Goal: Use online tool/utility

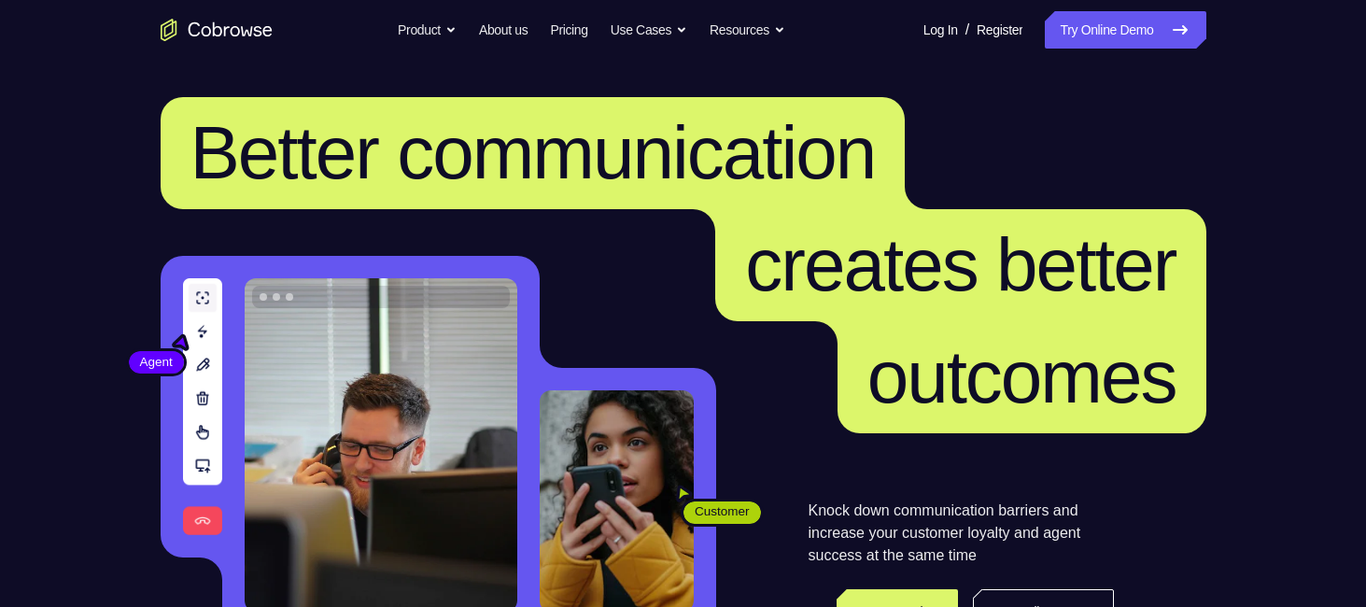
click at [1107, 26] on link "Try Online Demo" at bounding box center [1124, 29] width 161 height 37
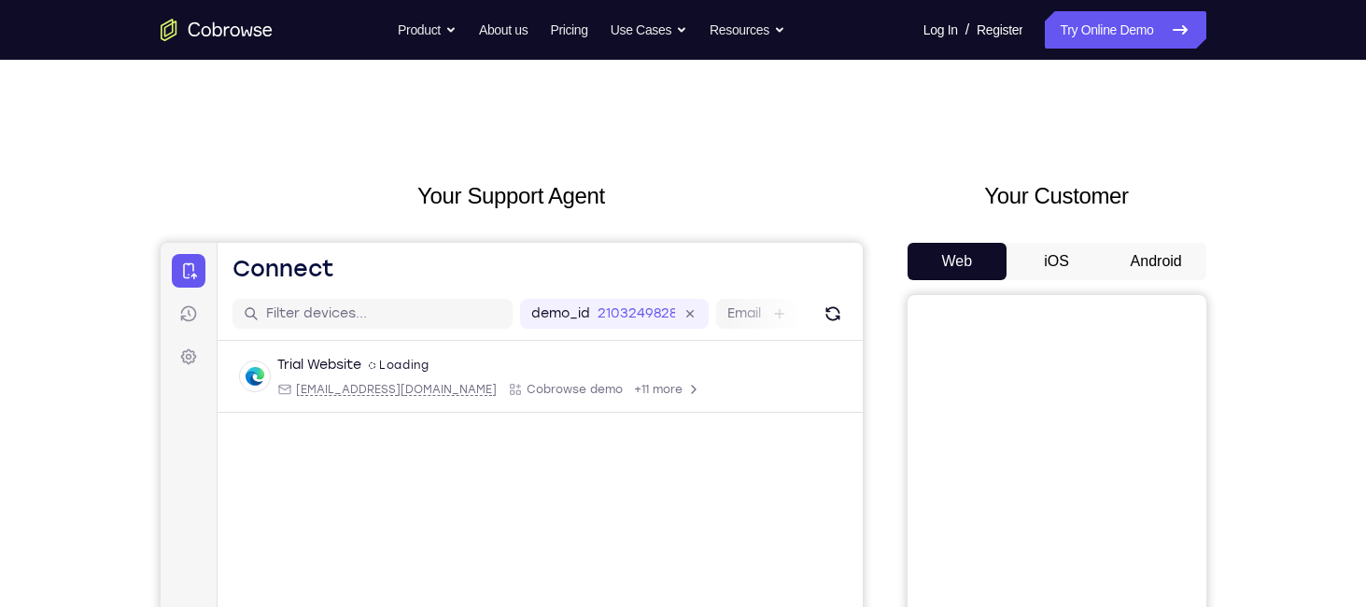
click at [1156, 260] on button "Android" at bounding box center [1156, 261] width 100 height 37
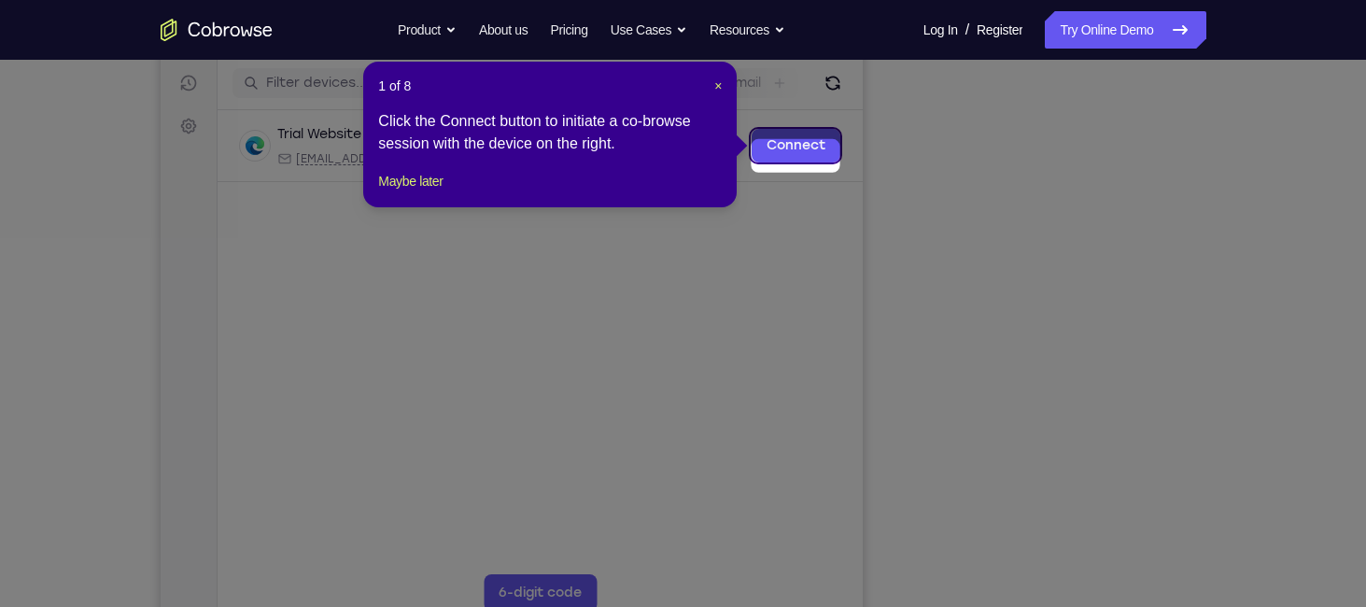
scroll to position [231, 0]
click at [715, 82] on span "×" at bounding box center [717, 84] width 7 height 15
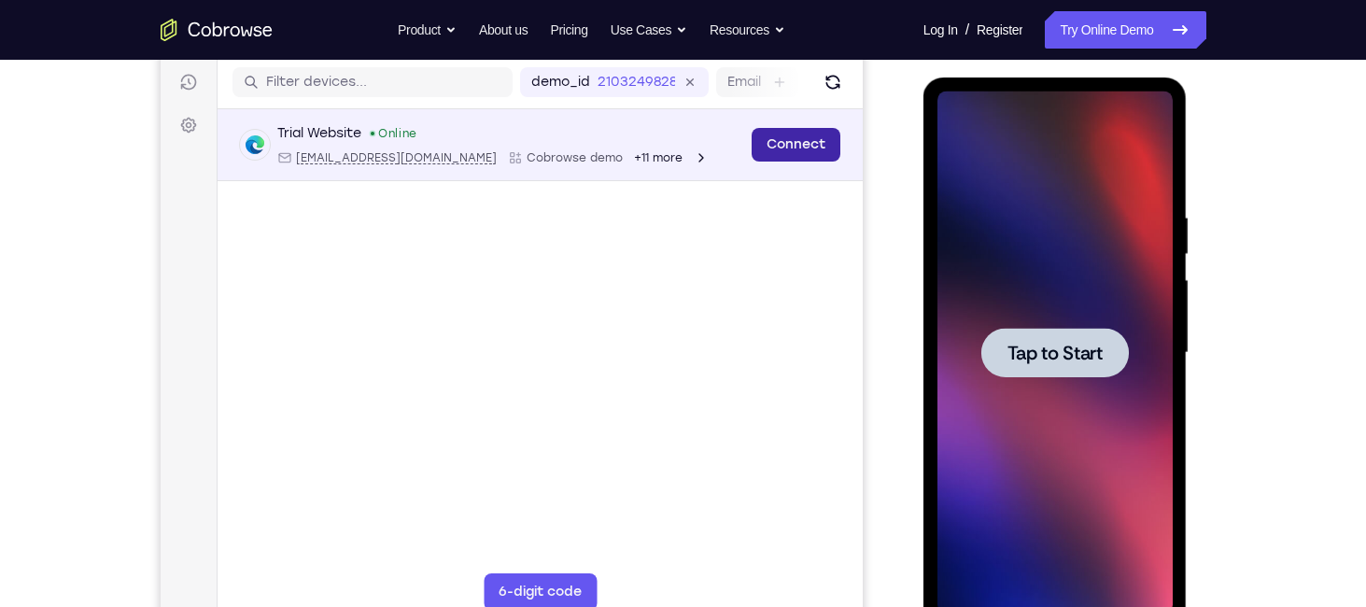
scroll to position [0, 0]
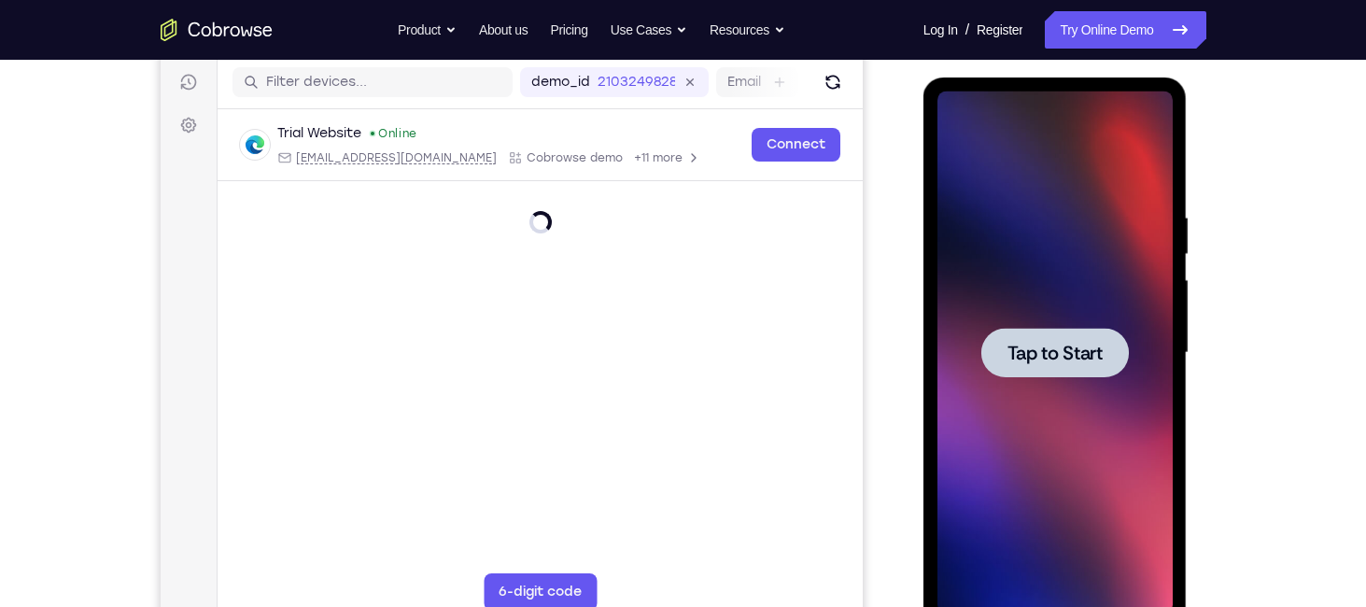
click at [1087, 353] on span "Tap to Start" at bounding box center [1054, 352] width 95 height 19
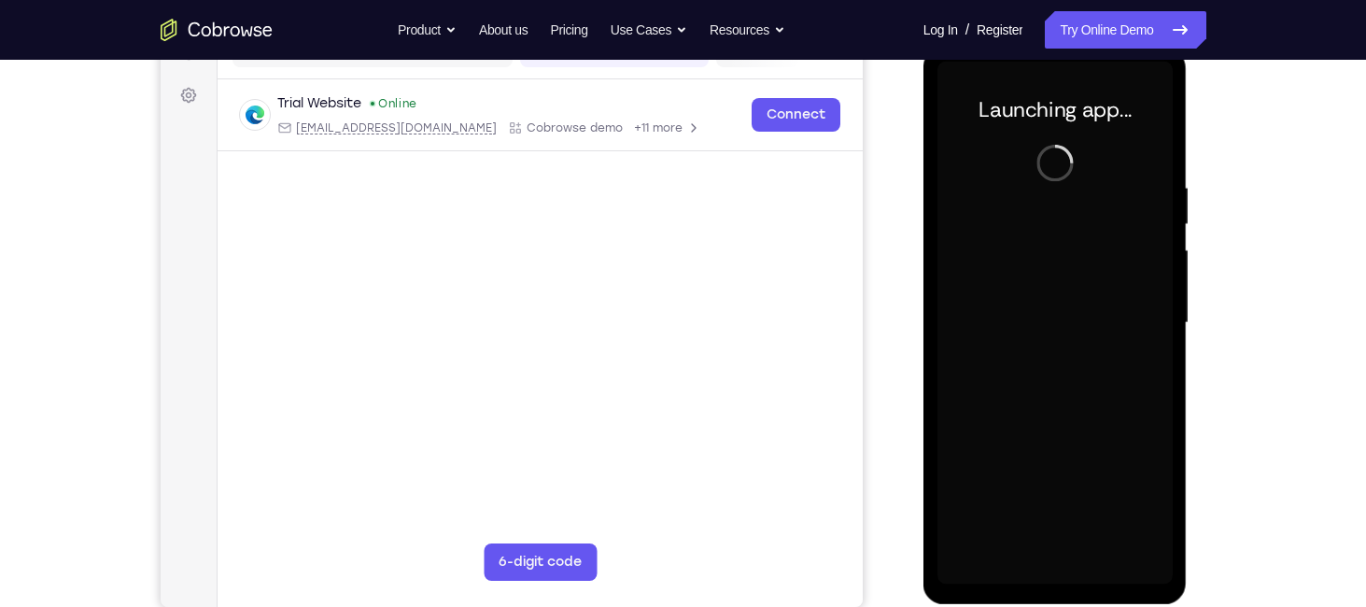
scroll to position [257, 0]
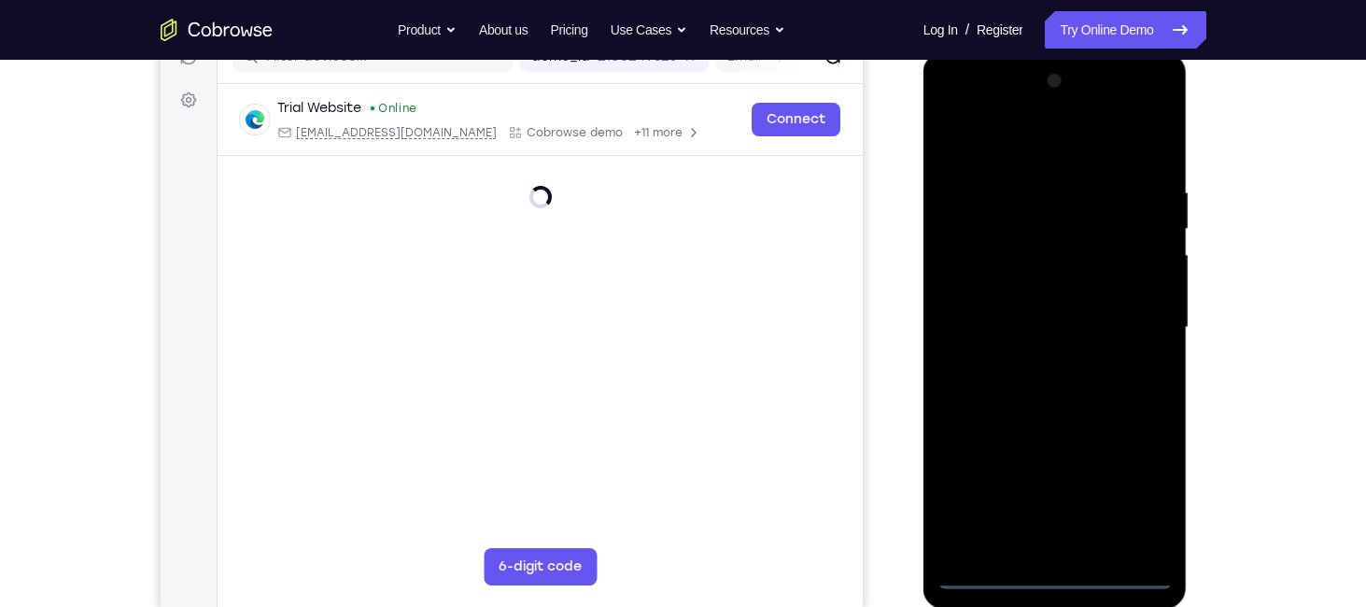
click at [1055, 575] on div at bounding box center [1054, 327] width 235 height 523
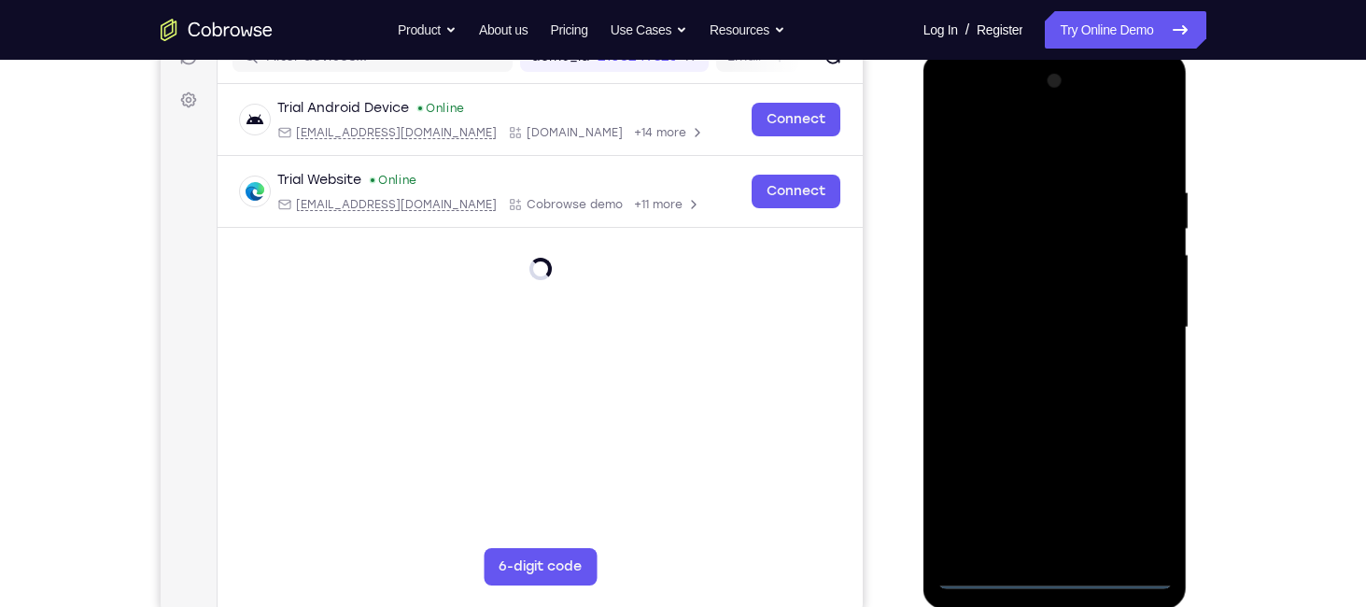
click at [1146, 503] on div at bounding box center [1054, 327] width 235 height 523
click at [1030, 152] on div at bounding box center [1054, 327] width 235 height 523
click at [1137, 320] on div at bounding box center [1054, 327] width 235 height 523
click at [1032, 361] on div at bounding box center [1054, 327] width 235 height 523
click at [1019, 307] on div at bounding box center [1054, 327] width 235 height 523
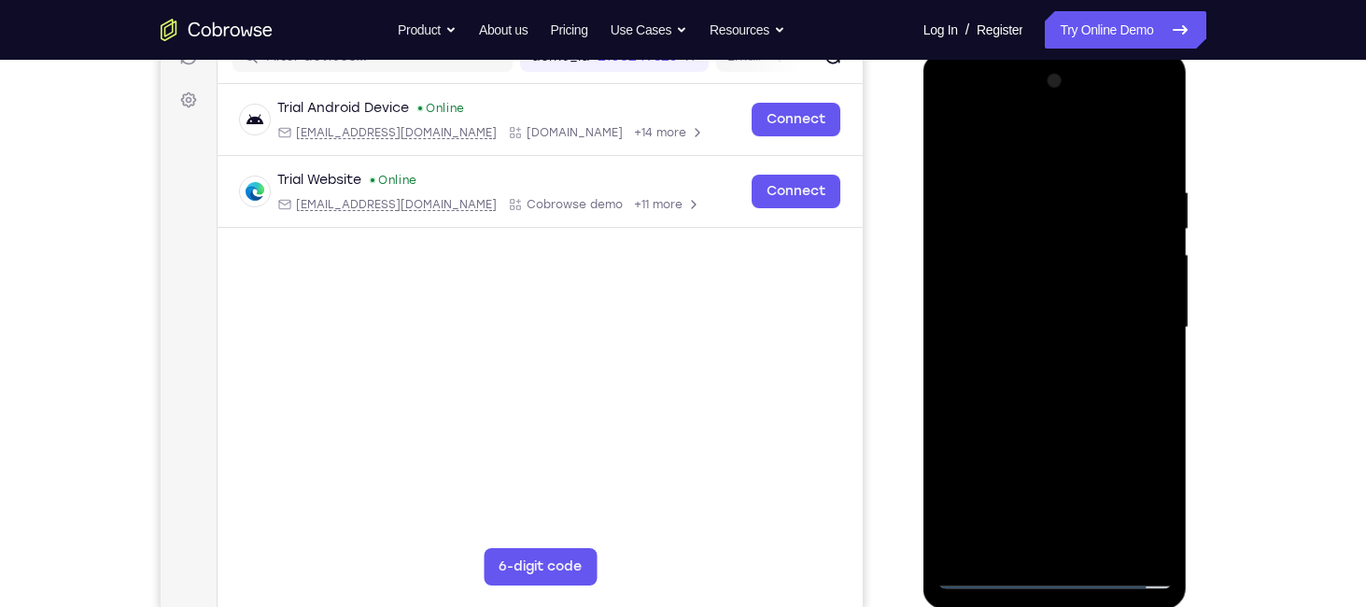
click at [1121, 289] on div at bounding box center [1054, 327] width 235 height 523
click at [1123, 178] on div at bounding box center [1054, 327] width 235 height 523
click at [1050, 385] on div at bounding box center [1054, 327] width 235 height 523
click at [1064, 369] on div at bounding box center [1054, 327] width 235 height 523
drag, startPoint x: 972, startPoint y: 129, endPoint x: 1338, endPoint y: 216, distance: 376.9
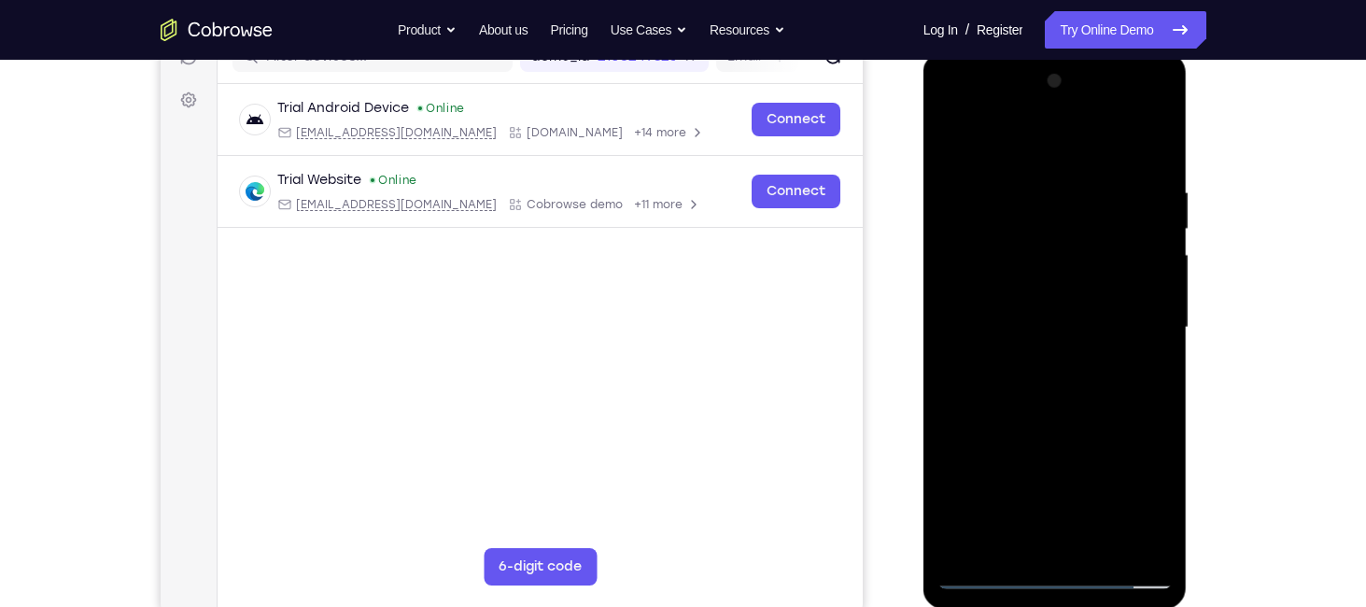
click at [1189, 216] on html "Online web based iOS Simulators and Android Emulators. Run iPhone, iPad, Mobile…" at bounding box center [1056, 332] width 266 height 560
click at [1148, 351] on div at bounding box center [1054, 327] width 235 height 523
click at [1085, 326] on div at bounding box center [1054, 327] width 235 height 523
click at [1030, 373] on div at bounding box center [1054, 327] width 235 height 523
click at [967, 359] on div at bounding box center [1054, 327] width 235 height 523
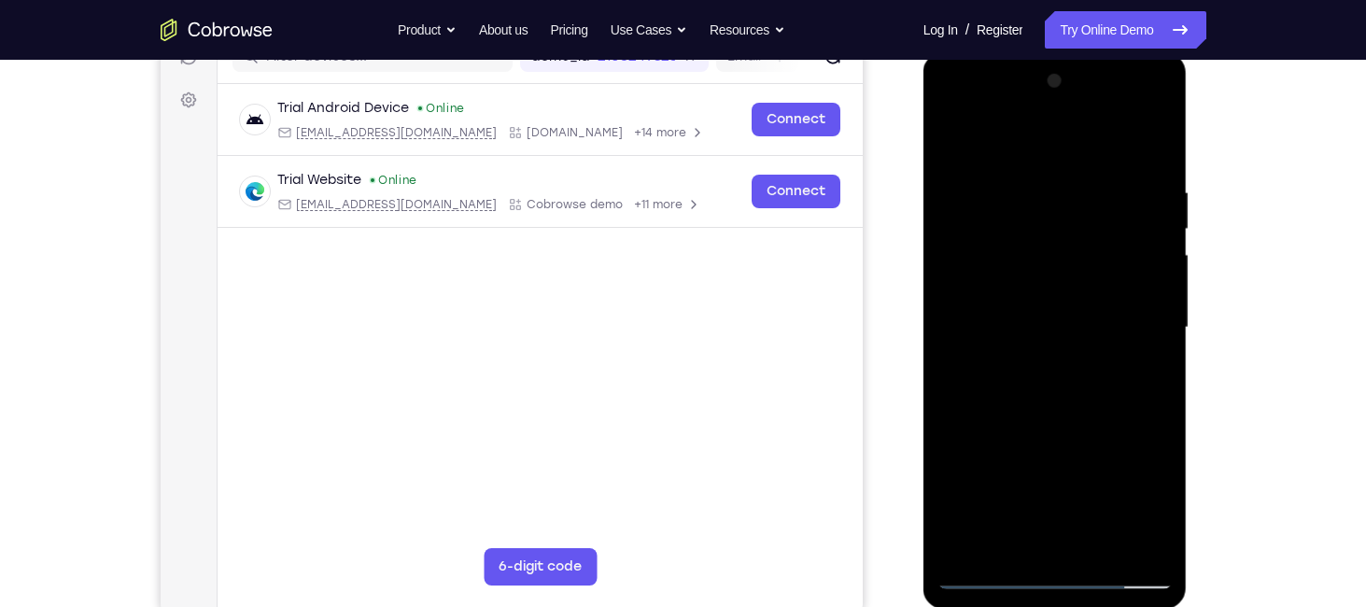
click at [976, 325] on div at bounding box center [1054, 327] width 235 height 523
click at [1159, 163] on div at bounding box center [1054, 327] width 235 height 523
click at [1168, 421] on div at bounding box center [1054, 327] width 235 height 523
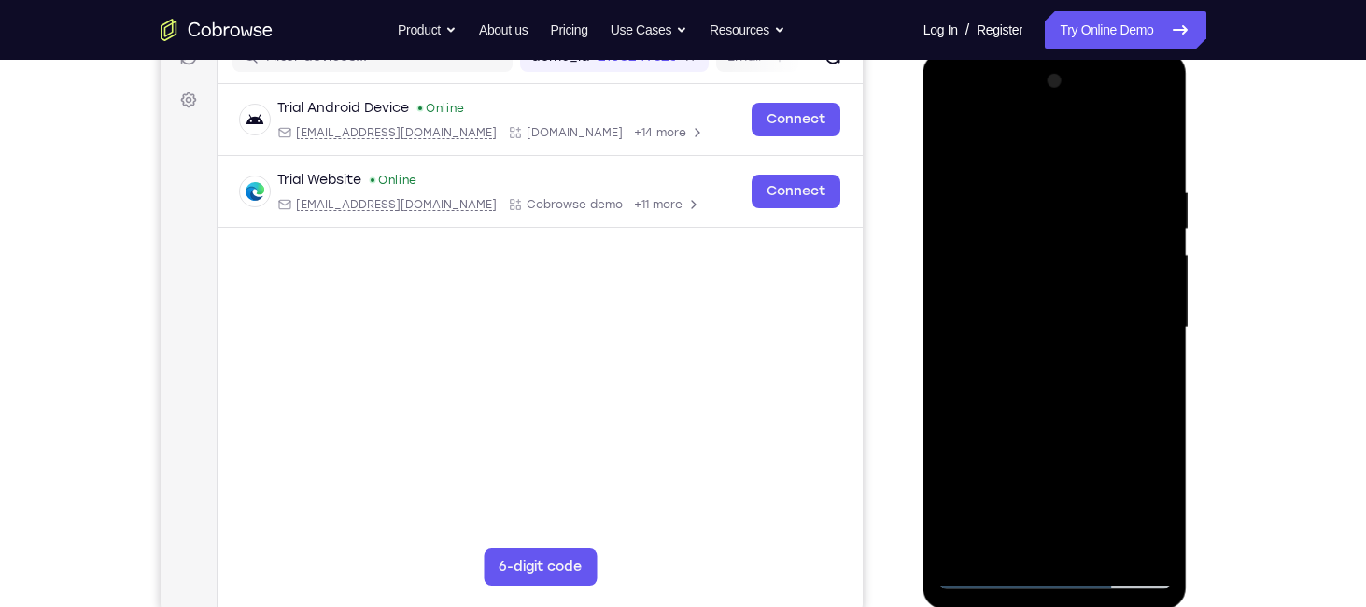
click at [1168, 416] on div at bounding box center [1054, 327] width 235 height 523
click at [1105, 554] on div at bounding box center [1054, 327] width 235 height 523
click at [1007, 428] on div at bounding box center [1054, 327] width 235 height 523
click at [960, 133] on div at bounding box center [1054, 327] width 235 height 523
click at [1021, 181] on div at bounding box center [1054, 327] width 235 height 523
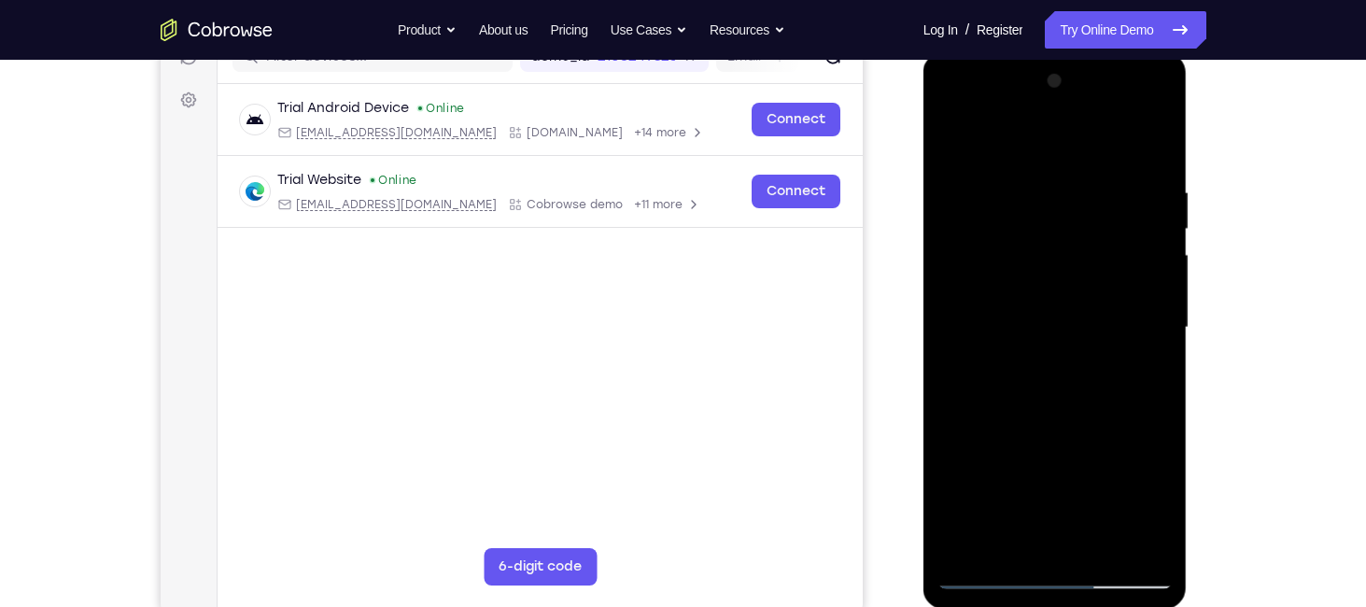
drag, startPoint x: 1092, startPoint y: 264, endPoint x: 929, endPoint y: 330, distance: 176.3
click at [929, 330] on div at bounding box center [1055, 330] width 264 height 556
drag, startPoint x: 1141, startPoint y: 251, endPoint x: 962, endPoint y: 301, distance: 185.3
click at [962, 301] on div at bounding box center [1054, 327] width 235 height 523
drag, startPoint x: 1128, startPoint y: 249, endPoint x: 899, endPoint y: 319, distance: 240.0
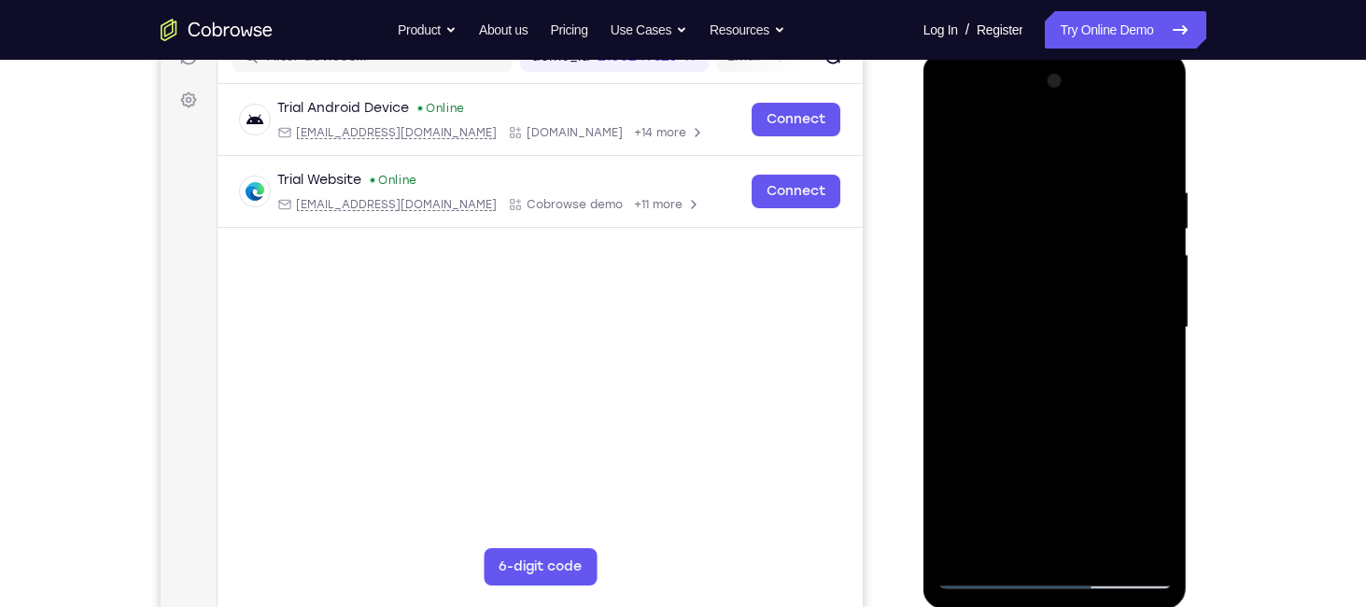
click at [923, 319] on html "Online web based iOS Simulators and Android Emulators. Run iPhone, iPad, Mobile…" at bounding box center [1056, 332] width 266 height 560
drag, startPoint x: 1144, startPoint y: 253, endPoint x: 953, endPoint y: 377, distance: 228.1
click at [953, 377] on div at bounding box center [1054, 327] width 235 height 523
click at [1154, 147] on div at bounding box center [1054, 327] width 235 height 523
click at [1106, 543] on div at bounding box center [1054, 327] width 235 height 523
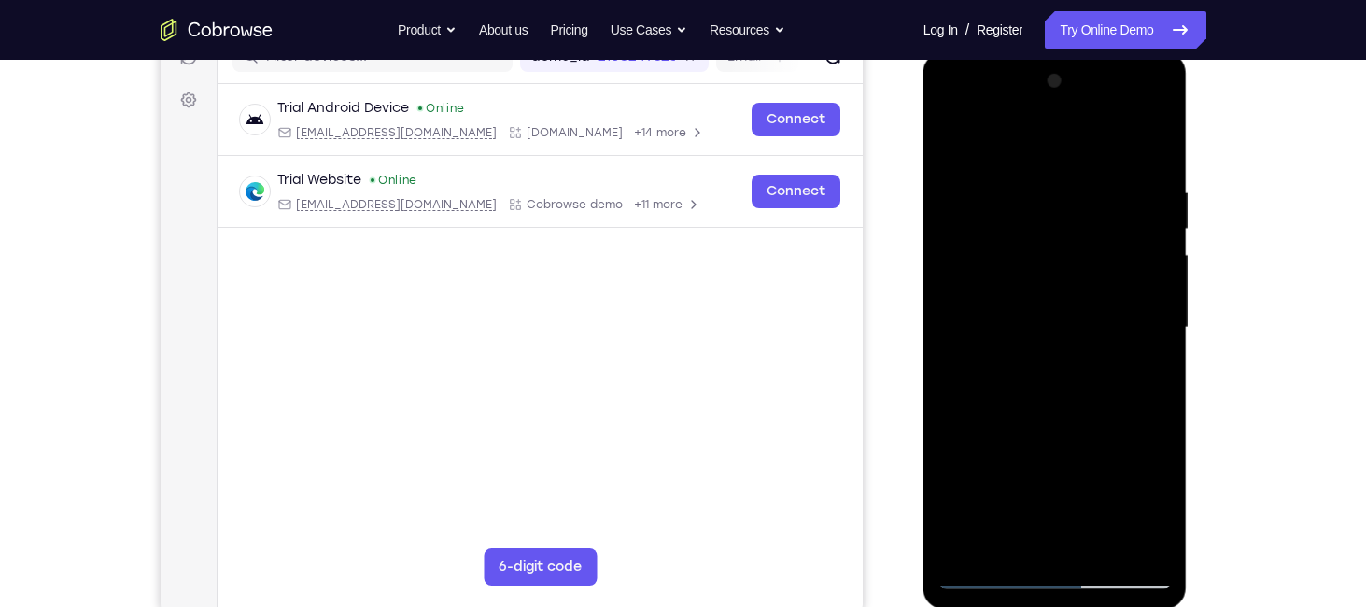
drag, startPoint x: 1029, startPoint y: 242, endPoint x: 1069, endPoint y: 626, distance: 386.6
click at [1069, 606] on html "Online web based iOS Simulators and Android Emulators. Run iPhone, iPad, Mobile…" at bounding box center [1056, 332] width 266 height 560
click at [956, 133] on div at bounding box center [1054, 327] width 235 height 523
drag, startPoint x: 1086, startPoint y: 478, endPoint x: 1062, endPoint y: 381, distance: 99.8
click at [1062, 381] on div at bounding box center [1054, 327] width 235 height 523
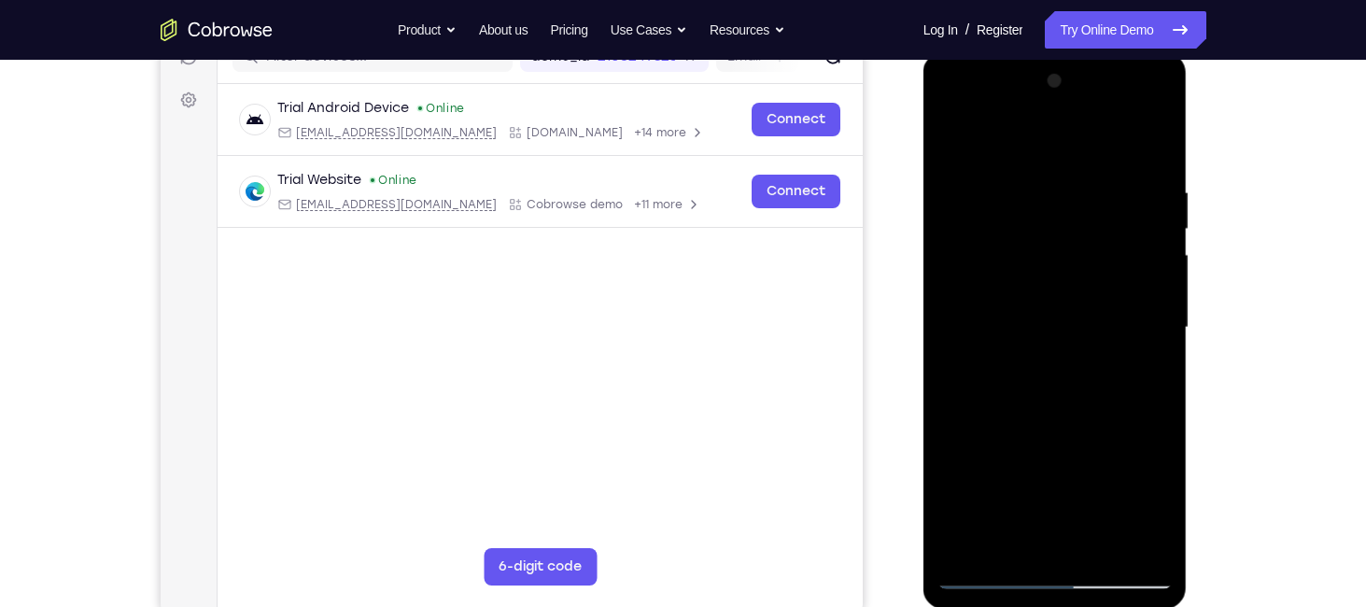
click at [1156, 313] on div at bounding box center [1054, 327] width 235 height 523
drag, startPoint x: 1121, startPoint y: 444, endPoint x: 1137, endPoint y: 34, distance: 411.0
click at [1137, 52] on html "Online web based iOS Simulators and Android Emulators. Run iPhone, iPad, Mobile…" at bounding box center [1056, 332] width 266 height 560
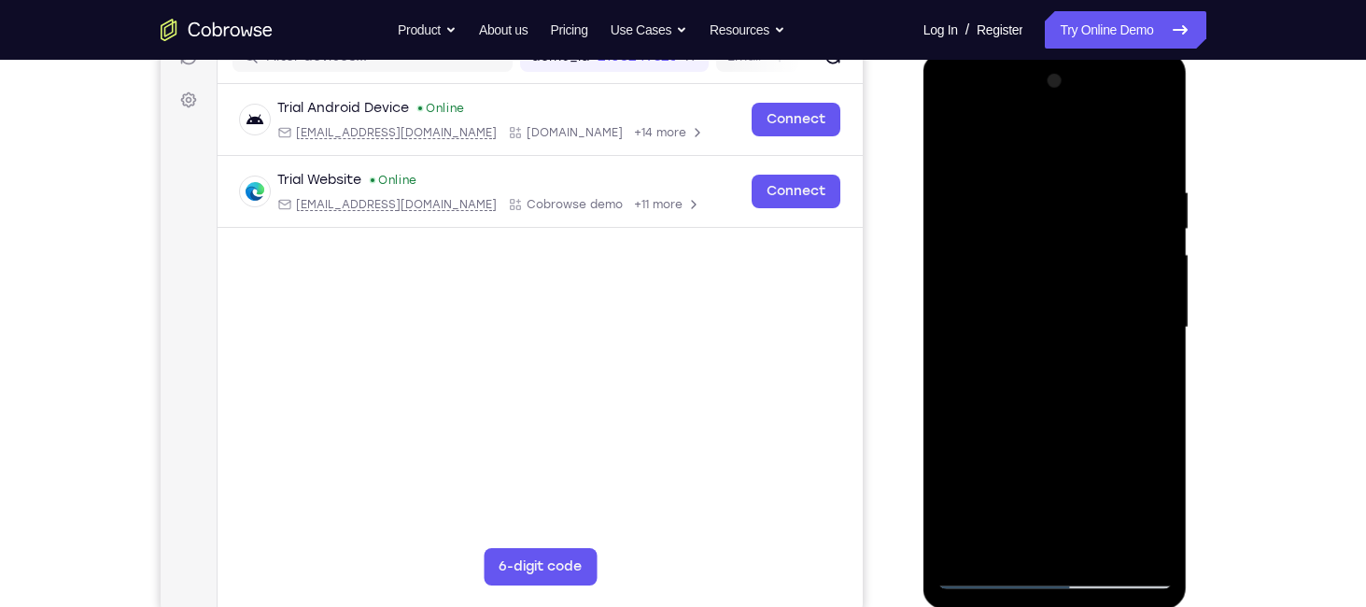
drag, startPoint x: 1063, startPoint y: 226, endPoint x: 1022, endPoint y: 400, distance: 179.3
click at [1022, 400] on div at bounding box center [1054, 327] width 235 height 523
drag, startPoint x: 1023, startPoint y: 427, endPoint x: 1071, endPoint y: -31, distance: 459.8
click at [1071, 52] on html "Online web based iOS Simulators and Android Emulators. Run iPhone, iPad, Mobile…" at bounding box center [1056, 332] width 266 height 560
drag, startPoint x: 1087, startPoint y: 330, endPoint x: 1180, endPoint y: -31, distance: 372.8
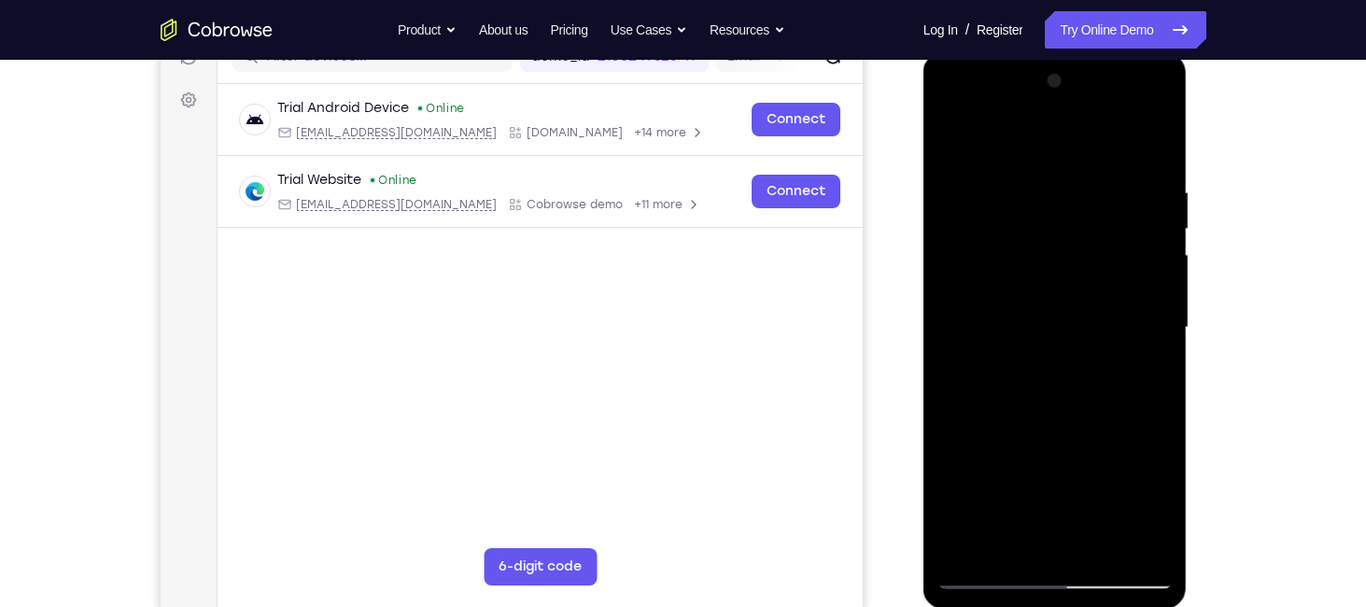
click at [1180, 52] on html "Online web based iOS Simulators and Android Emulators. Run iPhone, iPad, Mobile…" at bounding box center [1056, 332] width 266 height 560
drag, startPoint x: 1084, startPoint y: 444, endPoint x: 1114, endPoint y: 51, distance: 394.2
click at [1114, 52] on html "Online web based iOS Simulators and Android Emulators. Run iPhone, iPad, Mobile…" at bounding box center [1056, 332] width 266 height 560
drag, startPoint x: 1075, startPoint y: 442, endPoint x: 1139, endPoint y: 54, distance: 393.4
click at [1139, 54] on div at bounding box center [1055, 330] width 264 height 556
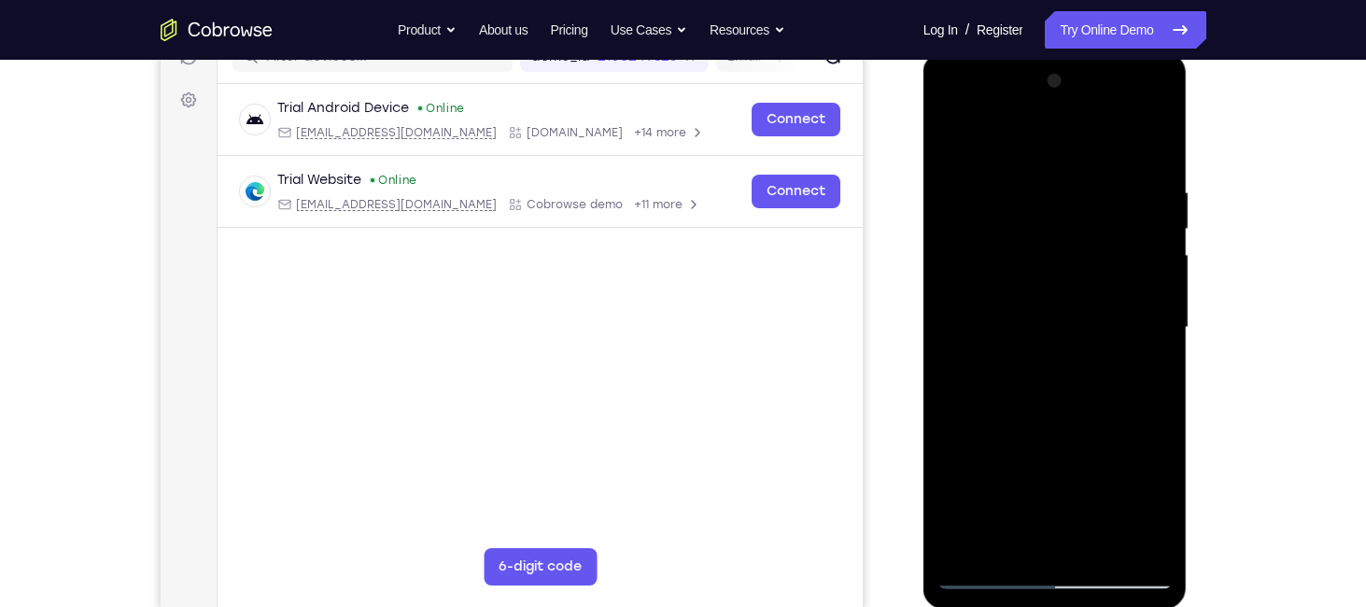
drag, startPoint x: 1109, startPoint y: 428, endPoint x: 1134, endPoint y: 220, distance: 209.7
click at [1134, 220] on div at bounding box center [1054, 327] width 235 height 523
click at [1166, 287] on div at bounding box center [1054, 327] width 235 height 523
click at [952, 275] on div at bounding box center [1054, 327] width 235 height 523
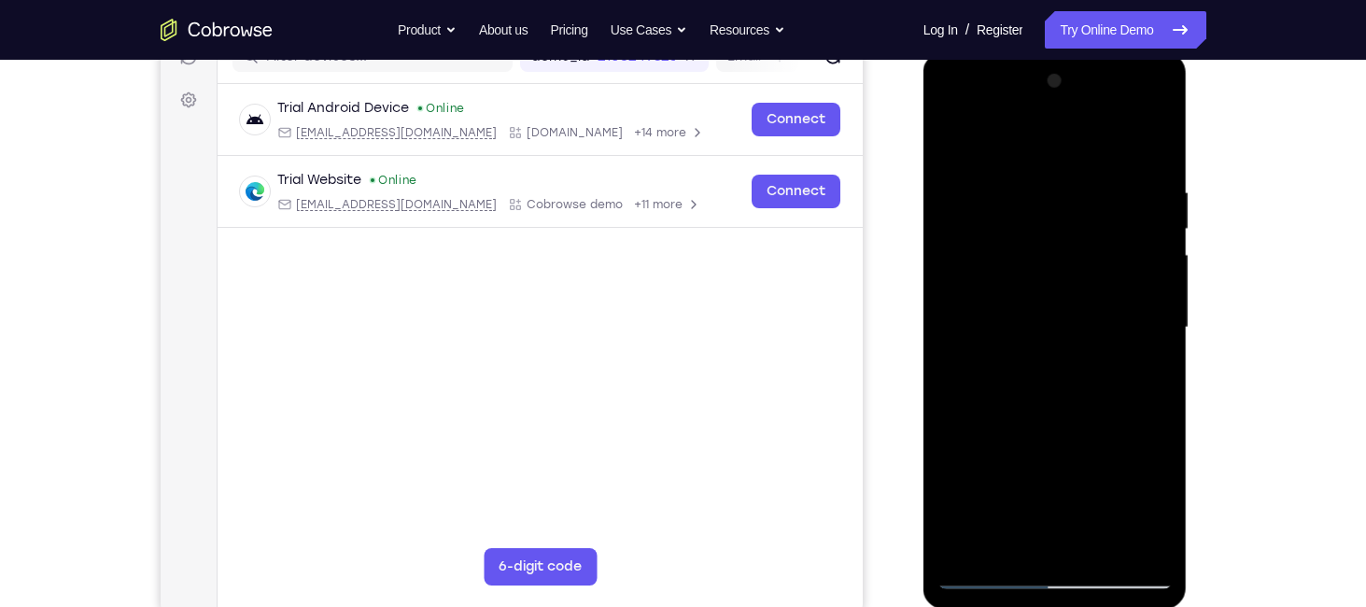
drag, startPoint x: 1079, startPoint y: 422, endPoint x: 1065, endPoint y: 41, distance: 381.1
click at [1065, 52] on html "Online web based iOS Simulators and Android Emulators. Run iPhone, iPad, Mobile…" at bounding box center [1056, 332] width 266 height 560
drag, startPoint x: 1075, startPoint y: 420, endPoint x: 1111, endPoint y: -31, distance: 452.2
click at [1111, 52] on html "Online web based iOS Simulators and Android Emulators. Run iPhone, iPad, Mobile…" at bounding box center [1056, 332] width 266 height 560
click at [1161, 275] on div at bounding box center [1054, 327] width 235 height 523
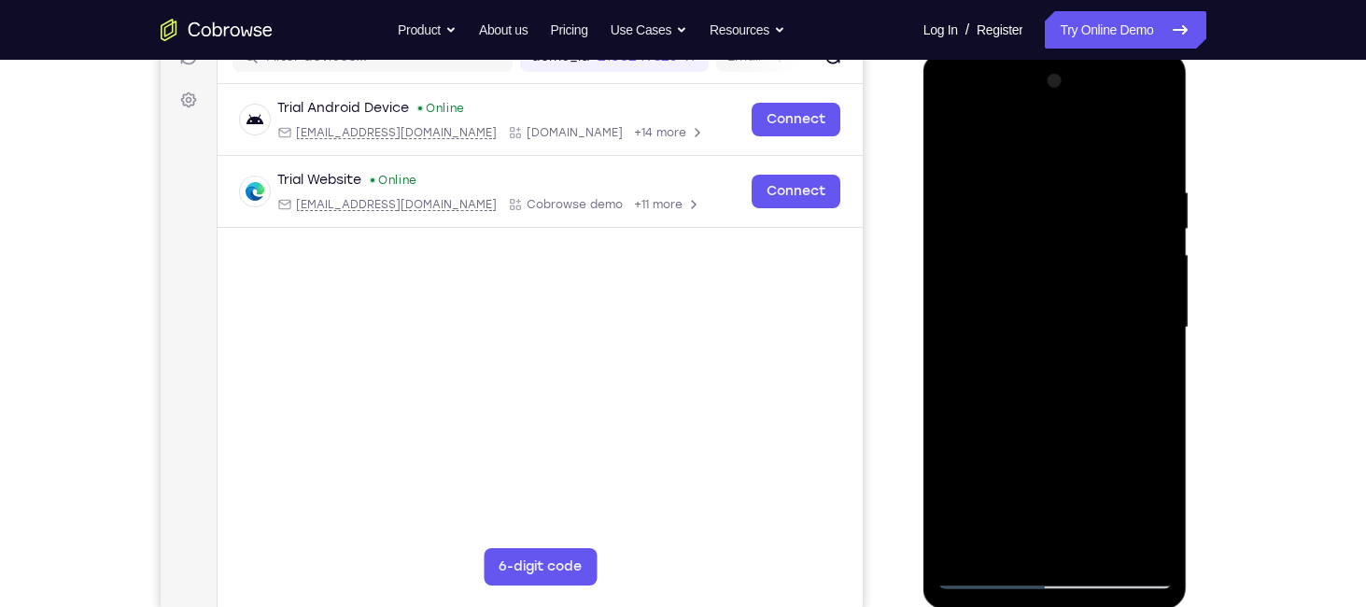
click at [1161, 275] on div at bounding box center [1054, 327] width 235 height 523
drag, startPoint x: 1099, startPoint y: 418, endPoint x: 1126, endPoint y: -31, distance: 449.8
click at [1126, 52] on html "Online web based iOS Simulators and Android Emulators. Run iPhone, iPad, Mobile…" at bounding box center [1056, 332] width 266 height 560
drag, startPoint x: 1122, startPoint y: 315, endPoint x: 1128, endPoint y: 542, distance: 226.9
click at [1128, 542] on div at bounding box center [1054, 327] width 235 height 523
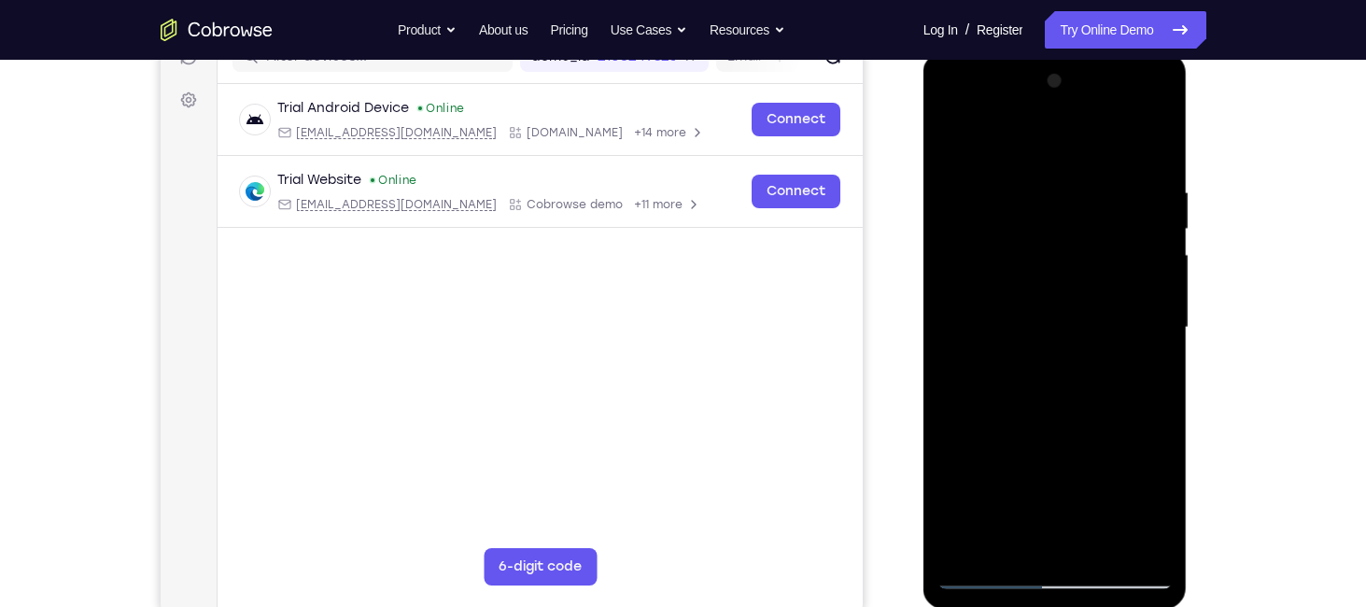
drag, startPoint x: 1120, startPoint y: 211, endPoint x: 1053, endPoint y: 626, distance: 420.8
click at [1053, 606] on html "Online web based iOS Simulators and Android Emulators. Run iPhone, iPad, Mobile…" at bounding box center [1056, 332] width 266 height 560
drag, startPoint x: 1072, startPoint y: 200, endPoint x: 1029, endPoint y: 522, distance: 325.0
click at [1029, 522] on div at bounding box center [1054, 327] width 235 height 523
drag, startPoint x: 1057, startPoint y: 183, endPoint x: 1014, endPoint y: 606, distance: 425.0
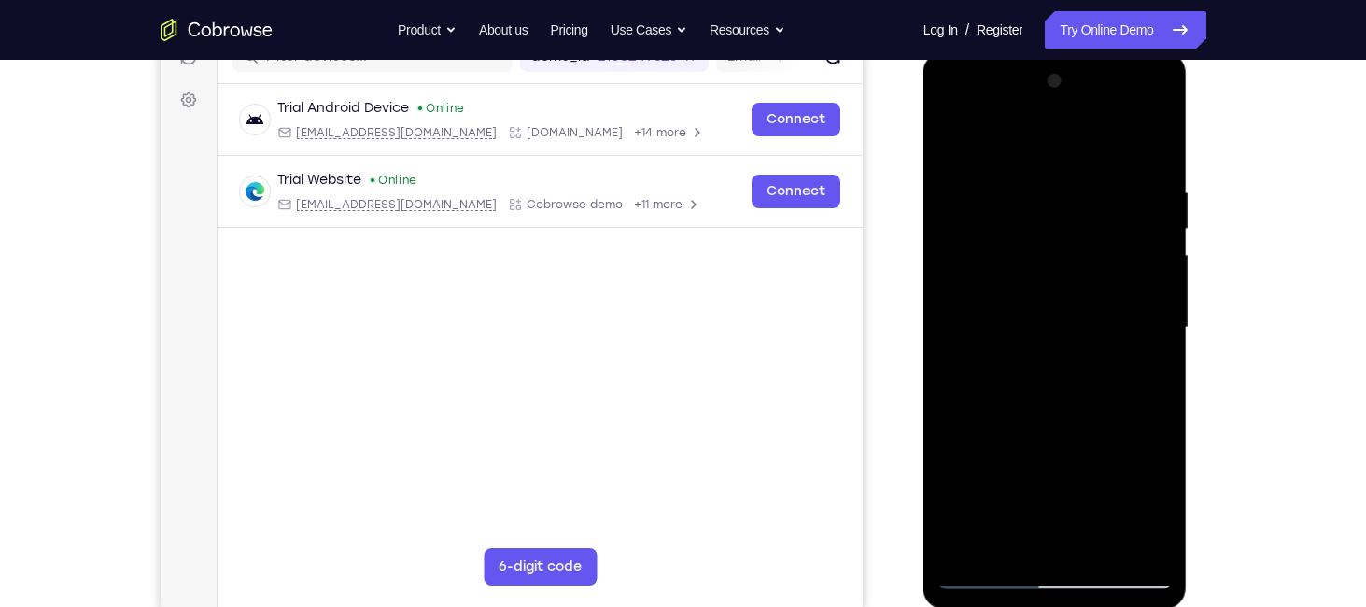
click at [1014, 606] on div at bounding box center [1055, 330] width 264 height 556
drag, startPoint x: 1044, startPoint y: 414, endPoint x: 1048, endPoint y: 344, distance: 70.1
click at [1048, 344] on div at bounding box center [1054, 327] width 235 height 523
drag, startPoint x: 1103, startPoint y: 505, endPoint x: 1109, endPoint y: -31, distance: 535.8
click at [1109, 52] on html "Online web based iOS Simulators and Android Emulators. Run iPhone, iPad, Mobile…" at bounding box center [1056, 332] width 266 height 560
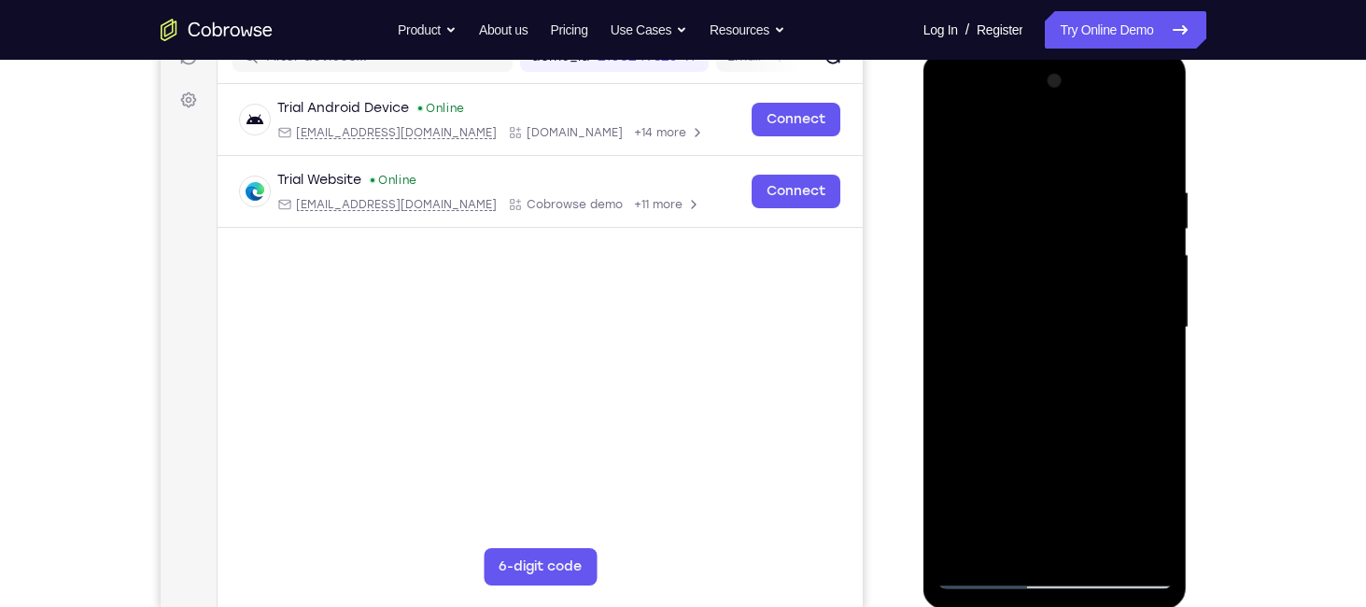
drag, startPoint x: 1062, startPoint y: 491, endPoint x: 1086, endPoint y: 129, distance: 363.0
click at [1086, 129] on div at bounding box center [1054, 327] width 235 height 523
drag, startPoint x: 1088, startPoint y: 425, endPoint x: 1132, endPoint y: -18, distance: 444.6
click at [1132, 52] on html "Online web based iOS Simulators and Android Emulators. Run iPhone, iPad, Mobile…" at bounding box center [1056, 332] width 266 height 560
drag, startPoint x: 1083, startPoint y: 375, endPoint x: 1104, endPoint y: -31, distance: 406.6
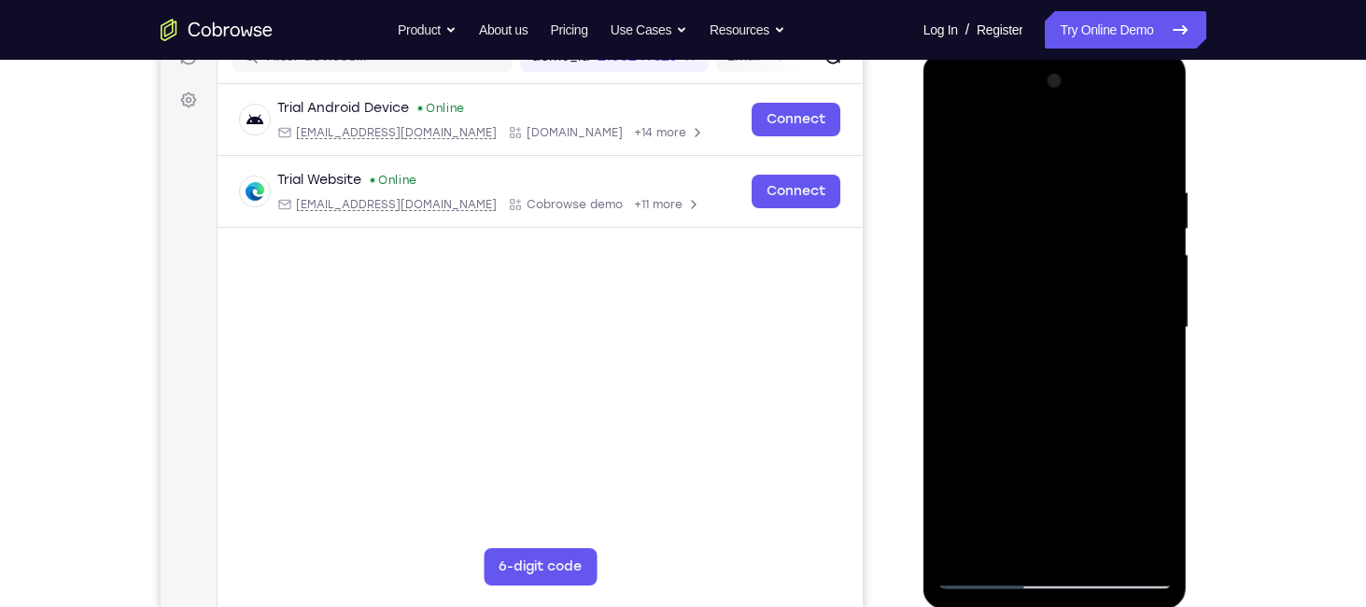
click at [1104, 52] on html "Online web based iOS Simulators and Android Emulators. Run iPhone, iPad, Mobile…" at bounding box center [1056, 332] width 266 height 560
drag, startPoint x: 1088, startPoint y: 191, endPoint x: 1073, endPoint y: 586, distance: 395.1
click at [1073, 586] on div at bounding box center [1054, 327] width 235 height 523
drag, startPoint x: 1063, startPoint y: 156, endPoint x: 1032, endPoint y: 578, distance: 423.0
click at [1032, 578] on div at bounding box center [1054, 327] width 235 height 523
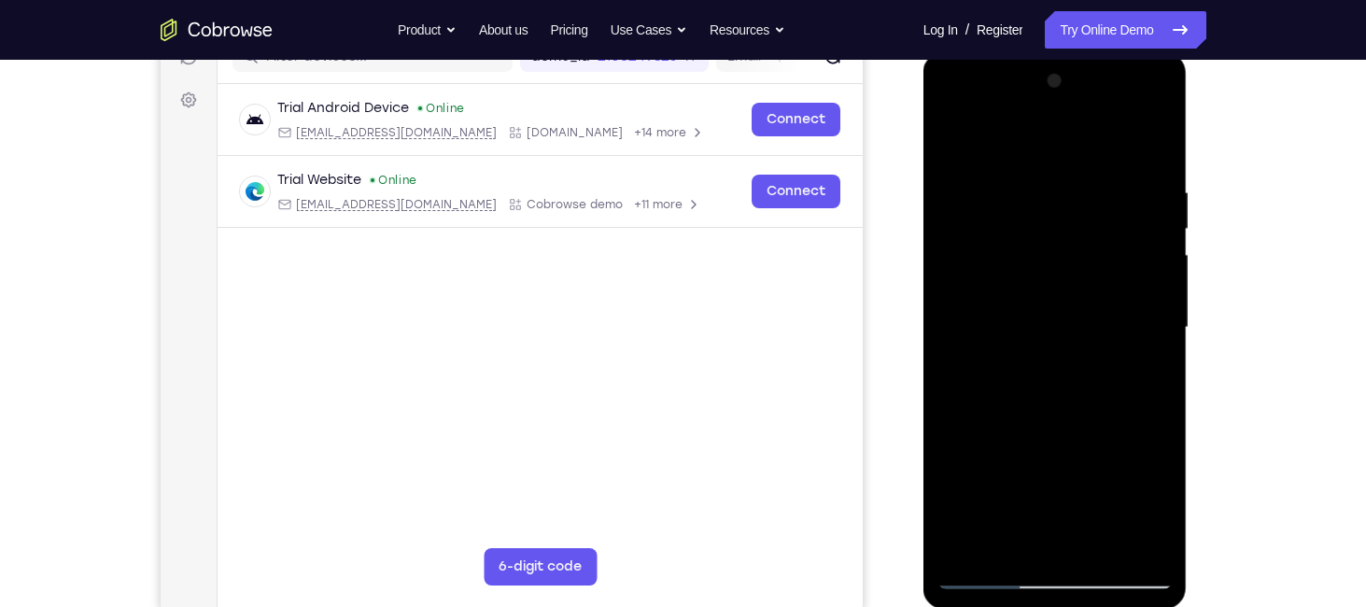
drag, startPoint x: 1065, startPoint y: 193, endPoint x: 1046, endPoint y: 335, distance: 143.1
click at [1046, 335] on div at bounding box center [1054, 327] width 235 height 523
click at [1152, 301] on div at bounding box center [1054, 327] width 235 height 523
click at [1156, 295] on div at bounding box center [1054, 327] width 235 height 523
drag, startPoint x: 1106, startPoint y: 225, endPoint x: 1071, endPoint y: 609, distance: 385.3
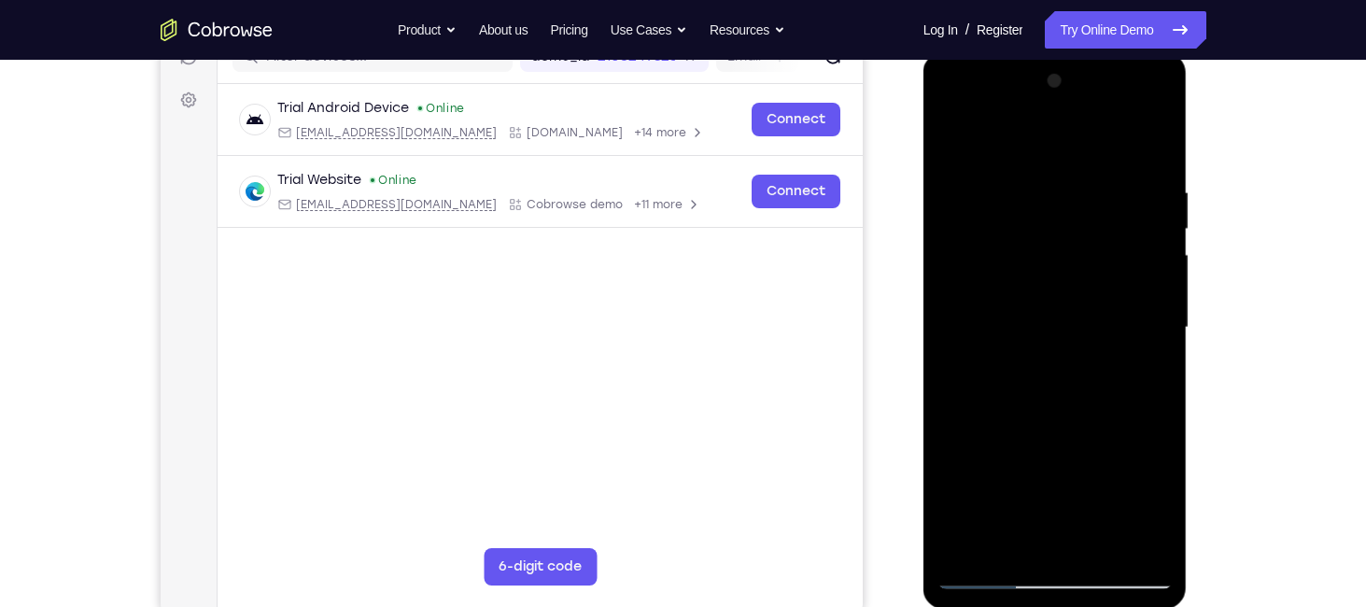
click at [1071, 606] on div at bounding box center [1056, 332] width 266 height 560
drag, startPoint x: 1068, startPoint y: 219, endPoint x: 1035, endPoint y: 626, distance: 408.3
click at [1035, 606] on html "Online web based iOS Simulators and Android Emulators. Run iPhone, iPad, Mobile…" at bounding box center [1056, 332] width 266 height 560
drag, startPoint x: 1043, startPoint y: 447, endPoint x: 1058, endPoint y: 355, distance: 93.8
click at [1058, 355] on div at bounding box center [1054, 327] width 235 height 523
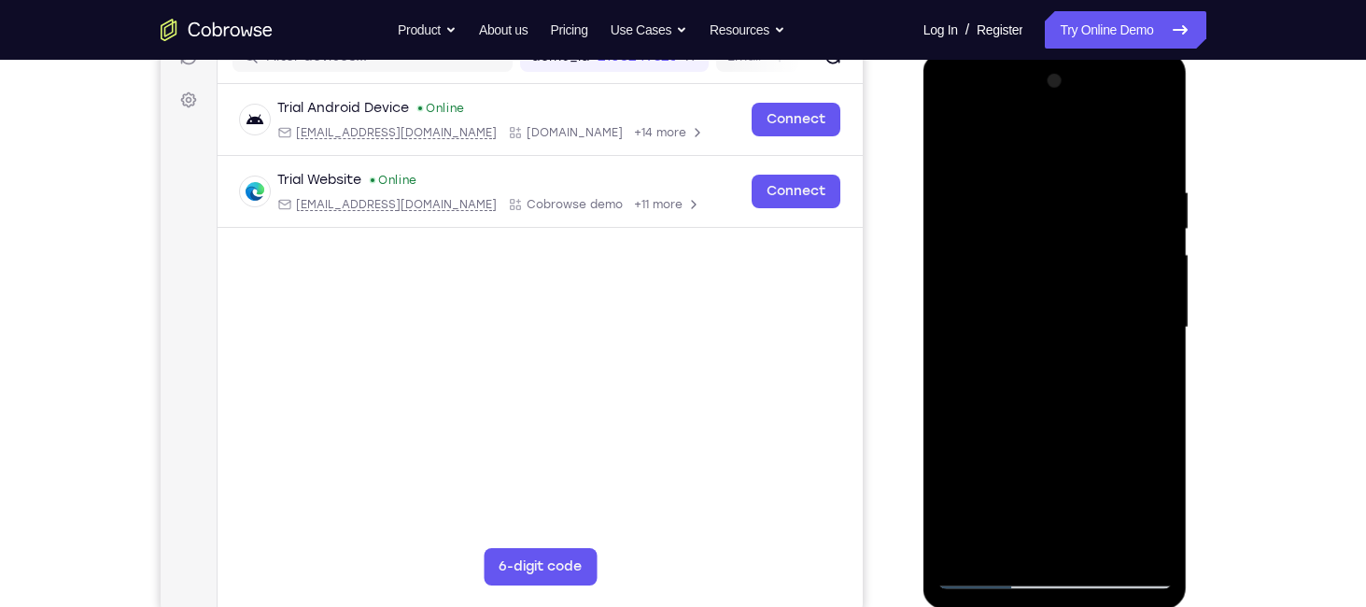
click at [1165, 351] on div at bounding box center [1054, 327] width 235 height 523
drag, startPoint x: 1096, startPoint y: 454, endPoint x: 1149, endPoint y: -31, distance: 487.3
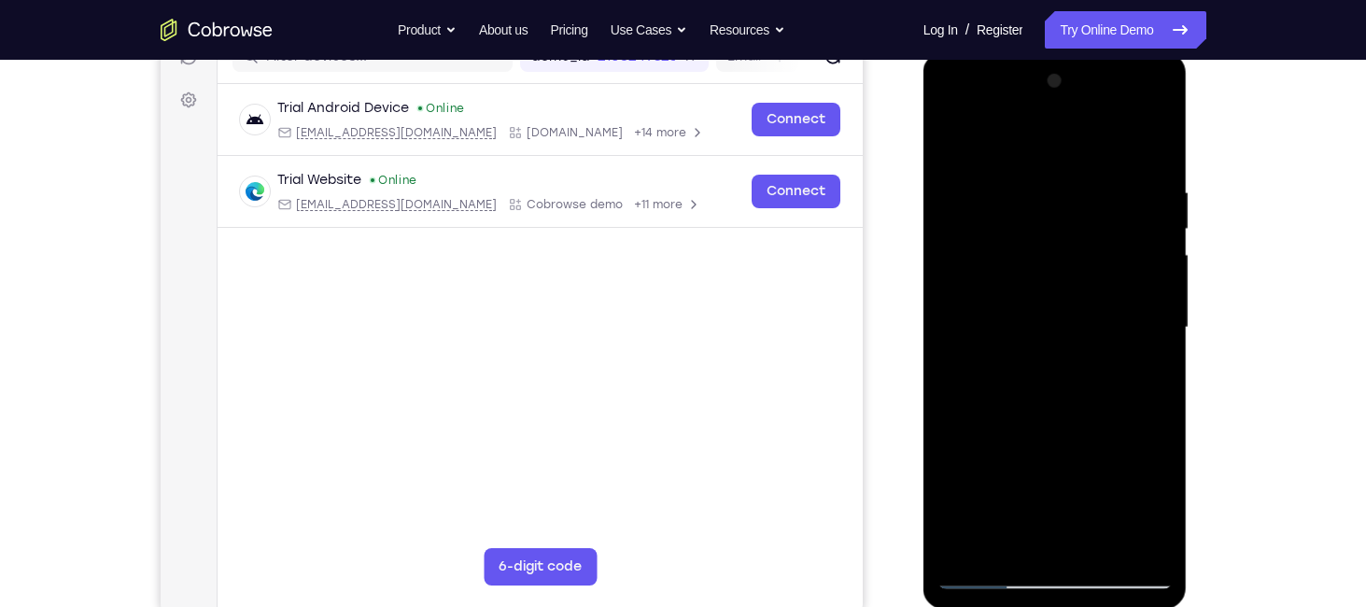
click at [1149, 52] on html "Online web based iOS Simulators and Android Emulators. Run iPhone, iPad, Mobile…" at bounding box center [1056, 332] width 266 height 560
drag, startPoint x: 1033, startPoint y: 447, endPoint x: 1134, endPoint y: -24, distance: 482.0
click at [1134, 52] on html "Online web based iOS Simulators and Android Emulators. Run iPhone, iPad, Mobile…" at bounding box center [1056, 332] width 266 height 560
drag, startPoint x: 1053, startPoint y: 456, endPoint x: 1155, endPoint y: -31, distance: 497.7
click at [1155, 52] on html "Online web based iOS Simulators and Android Emulators. Run iPhone, iPad, Mobile…" at bounding box center [1056, 332] width 266 height 560
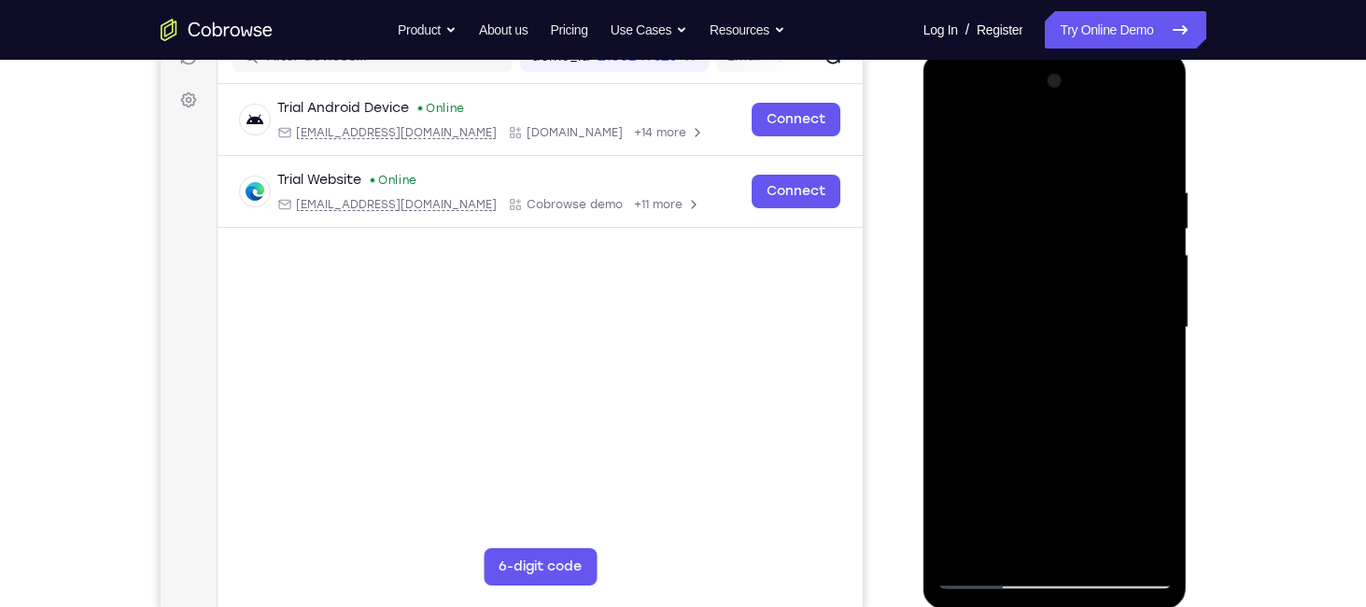
drag, startPoint x: 1087, startPoint y: 439, endPoint x: 1142, endPoint y: -17, distance: 458.8
click at [1142, 52] on html "Online web based iOS Simulators and Android Emulators. Run iPhone, iPad, Mobile…" at bounding box center [1056, 332] width 266 height 560
drag, startPoint x: 1096, startPoint y: 416, endPoint x: 1119, endPoint y: 106, distance: 310.8
click at [1119, 106] on div at bounding box center [1054, 327] width 235 height 523
click at [1158, 327] on div at bounding box center [1054, 327] width 235 height 523
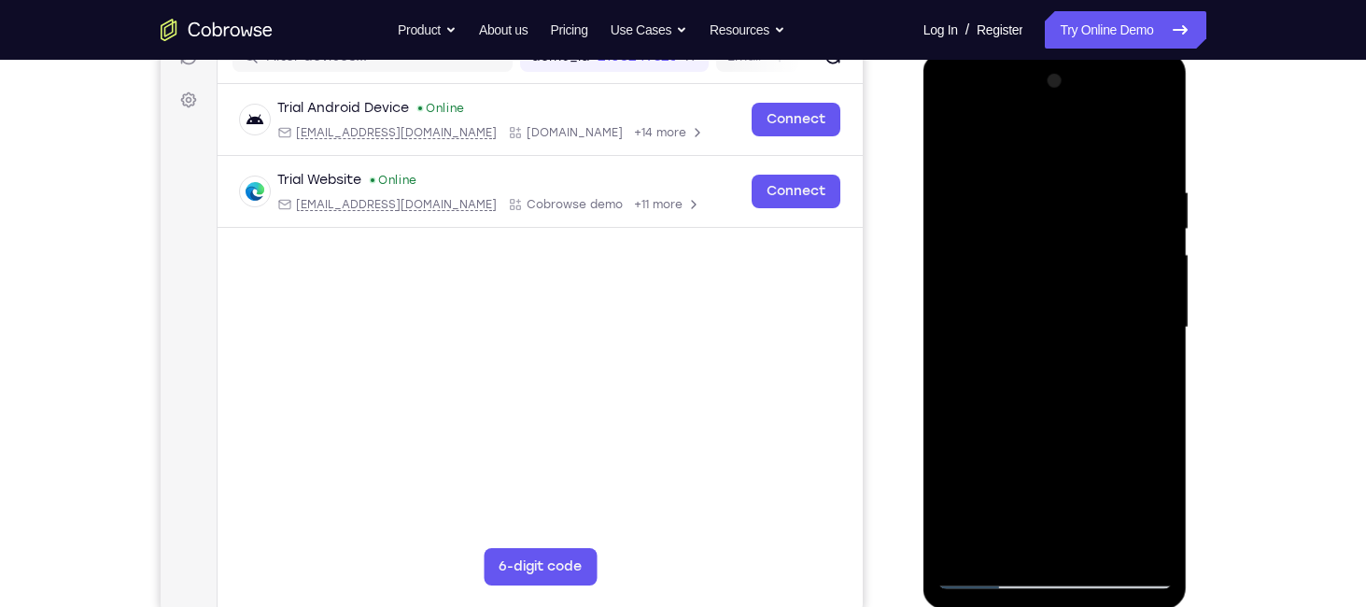
click at [1158, 327] on div at bounding box center [1054, 327] width 235 height 523
drag, startPoint x: 1107, startPoint y: 507, endPoint x: 1161, endPoint y: 175, distance: 336.7
click at [1161, 175] on div at bounding box center [1054, 327] width 235 height 523
click at [1162, 339] on div at bounding box center [1054, 327] width 235 height 523
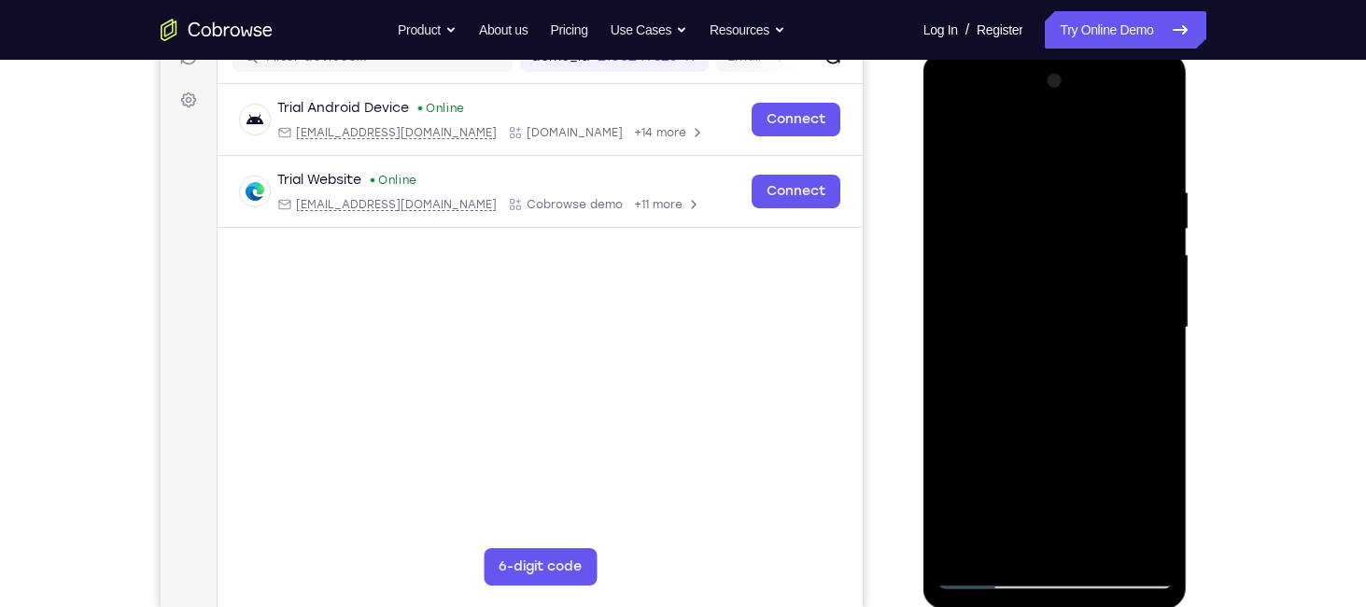
click at [1162, 339] on div at bounding box center [1054, 327] width 235 height 523
drag, startPoint x: 1095, startPoint y: 524, endPoint x: 1165, endPoint y: 167, distance: 363.4
click at [1165, 167] on div at bounding box center [1054, 327] width 235 height 523
click at [1146, 358] on div at bounding box center [1054, 327] width 235 height 523
click at [1156, 361] on div at bounding box center [1054, 327] width 235 height 523
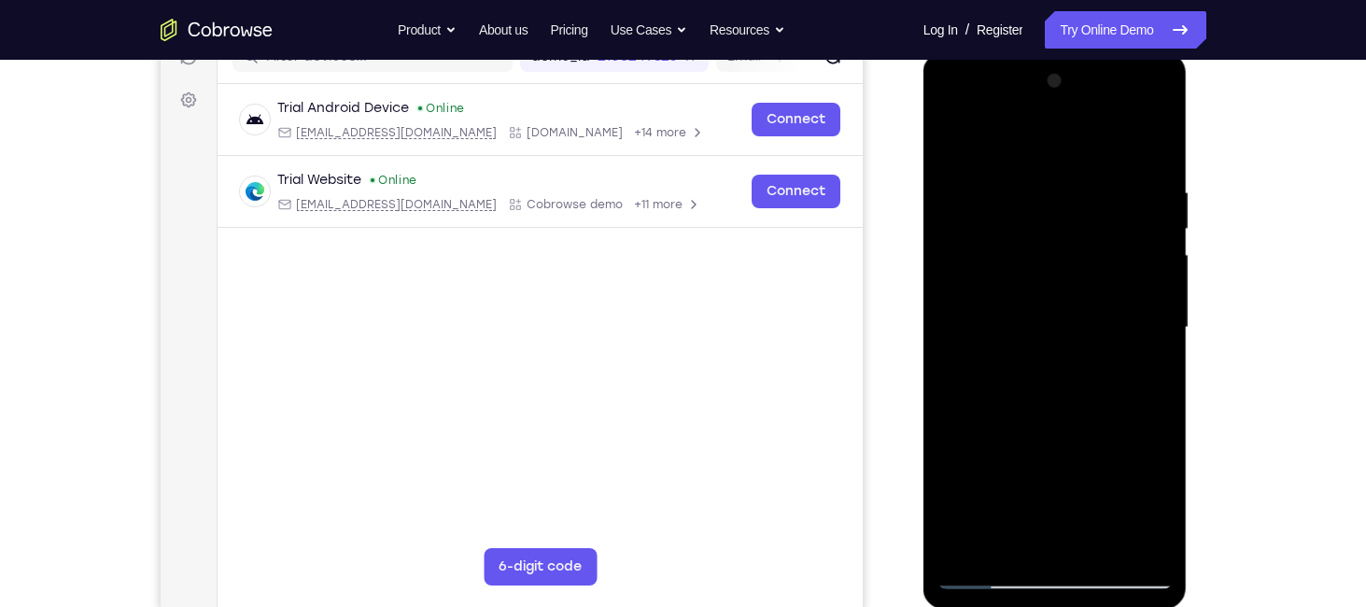
click at [1156, 361] on div at bounding box center [1054, 327] width 235 height 523
click at [1146, 546] on div at bounding box center [1054, 327] width 235 height 523
click at [951, 139] on div at bounding box center [1054, 327] width 235 height 523
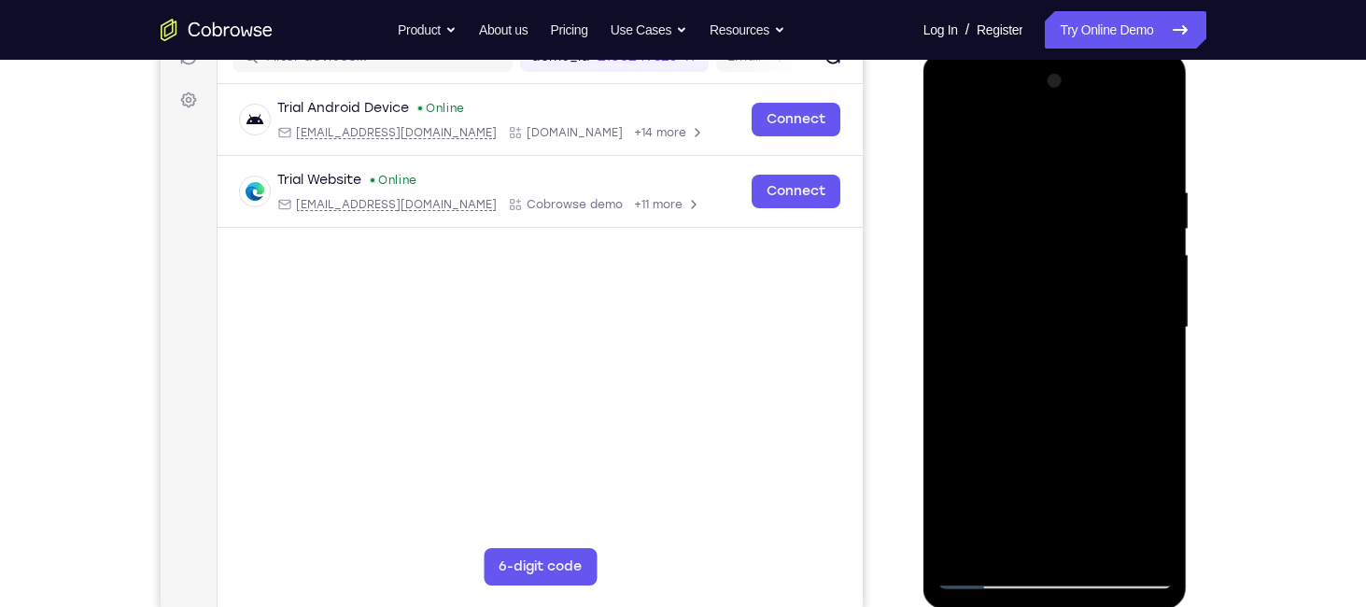
drag, startPoint x: 1046, startPoint y: 511, endPoint x: 1069, endPoint y: -31, distance: 541.8
click at [1069, 52] on html "Online web based iOS Simulators and Android Emulators. Run iPhone, iPad, Mobile…" at bounding box center [1056, 332] width 266 height 560
drag, startPoint x: 1051, startPoint y: 179, endPoint x: 1002, endPoint y: 509, distance: 333.2
click at [1002, 509] on div at bounding box center [1054, 327] width 235 height 523
drag, startPoint x: 1059, startPoint y: 211, endPoint x: 1065, endPoint y: 347, distance: 136.4
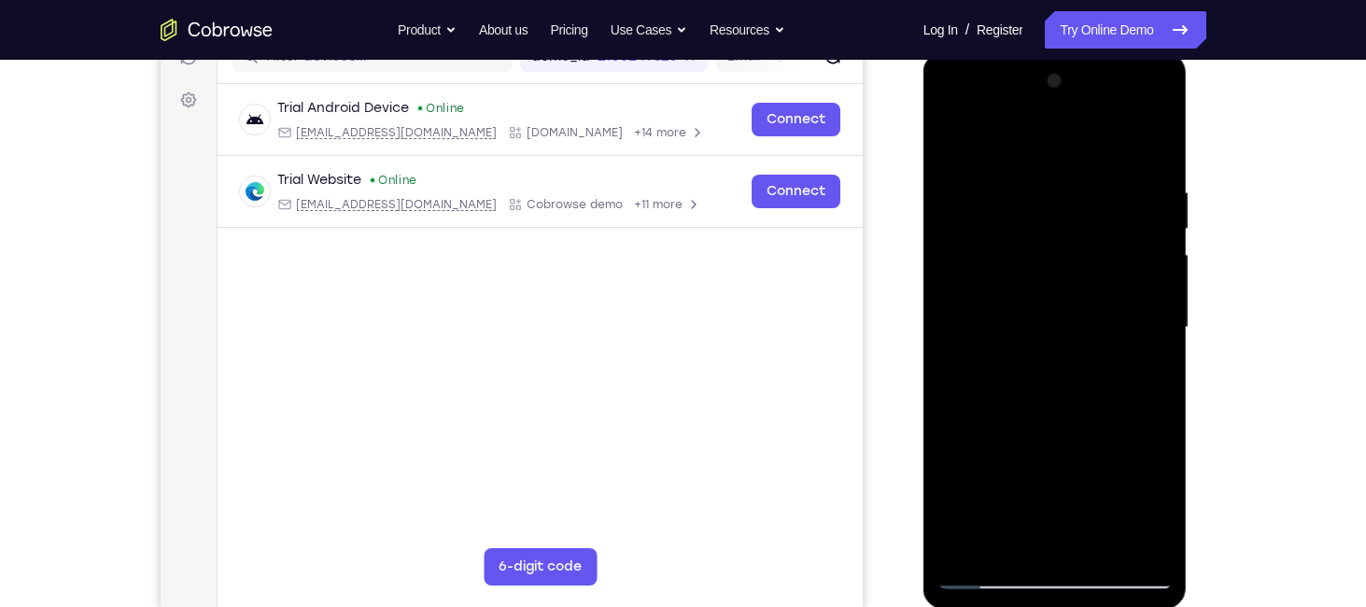
click at [1065, 347] on div at bounding box center [1054, 327] width 235 height 523
drag, startPoint x: 1061, startPoint y: 239, endPoint x: 1033, endPoint y: 480, distance: 242.4
click at [1033, 480] on div at bounding box center [1054, 327] width 235 height 523
click at [1028, 380] on div at bounding box center [1054, 327] width 235 height 523
drag, startPoint x: 1030, startPoint y: 253, endPoint x: 1039, endPoint y: 362, distance: 109.5
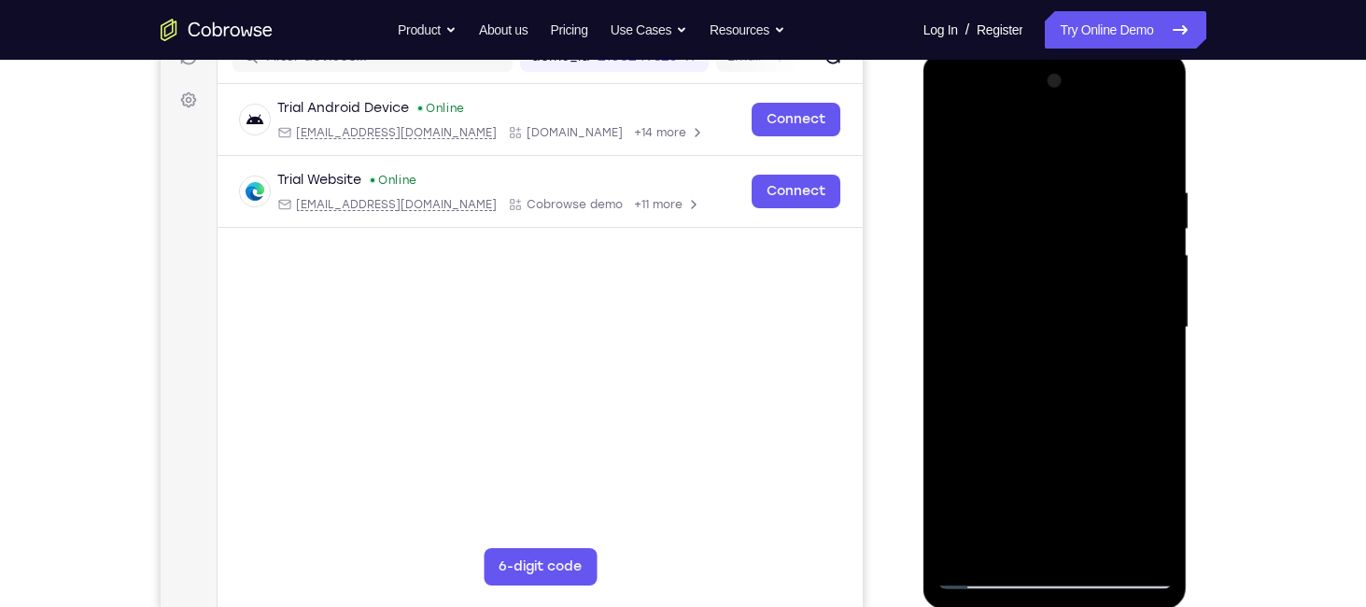
click at [1039, 362] on div at bounding box center [1054, 327] width 235 height 523
click at [1135, 318] on div at bounding box center [1054, 327] width 235 height 523
click at [1053, 376] on div at bounding box center [1054, 327] width 235 height 523
click at [1024, 233] on div at bounding box center [1054, 327] width 235 height 523
click at [1035, 217] on div at bounding box center [1054, 327] width 235 height 523
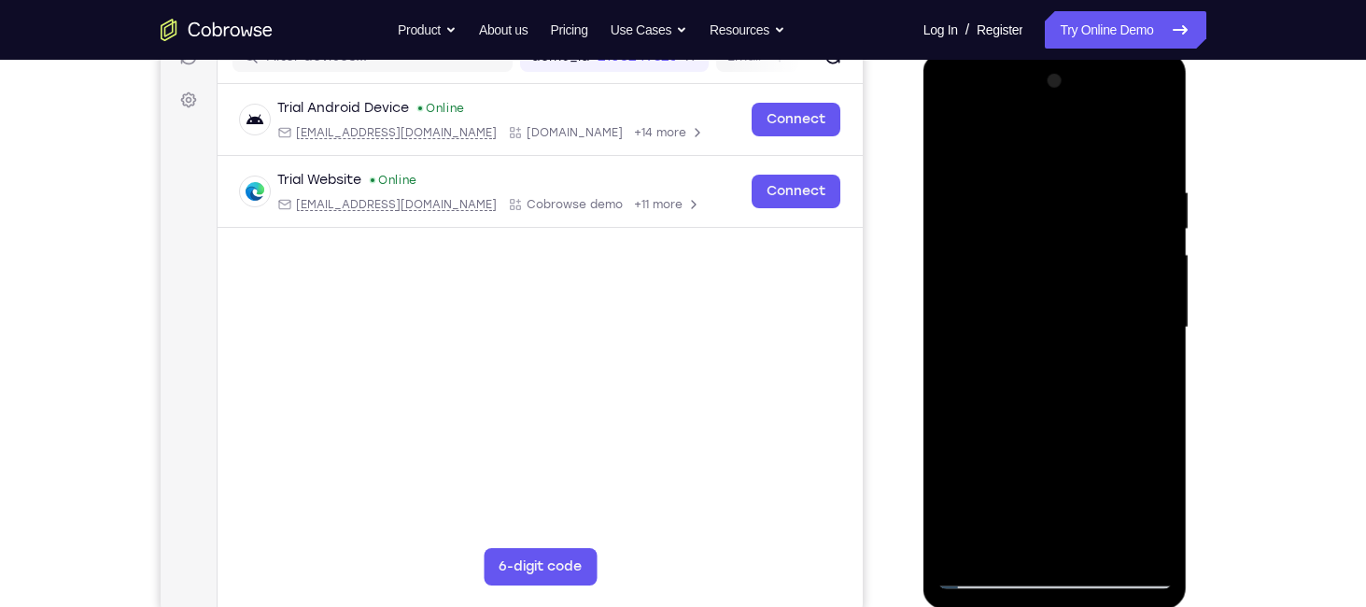
click at [1031, 227] on div at bounding box center [1054, 327] width 235 height 523
click at [963, 245] on div at bounding box center [1054, 327] width 235 height 523
click at [1011, 547] on div at bounding box center [1054, 327] width 235 height 523
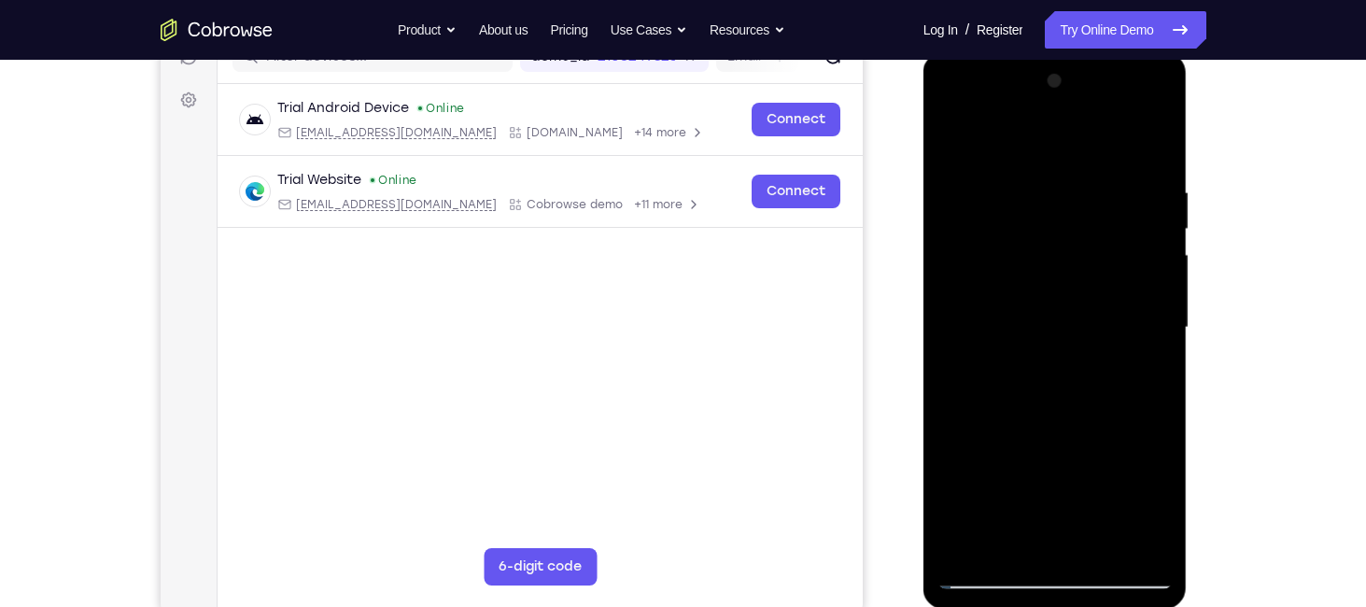
click at [1035, 143] on div at bounding box center [1054, 327] width 235 height 523
click at [1147, 379] on div at bounding box center [1054, 327] width 235 height 523
click at [951, 141] on div at bounding box center [1054, 327] width 235 height 523
drag, startPoint x: 1043, startPoint y: 385, endPoint x: 1102, endPoint y: -31, distance: 419.6
click at [1102, 52] on html "Online web based iOS Simulators and Android Emulators. Run iPhone, iPad, Mobile…" at bounding box center [1056, 332] width 266 height 560
